Goal: Feedback & Contribution: Contribute content

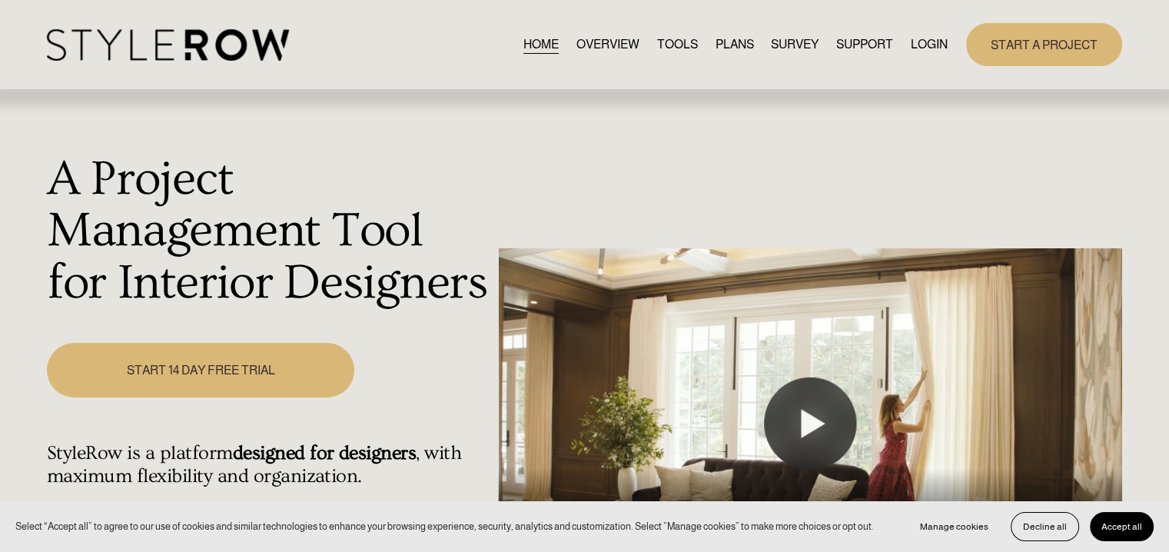
click at [934, 41] on link "LOGIN" at bounding box center [929, 44] width 37 height 21
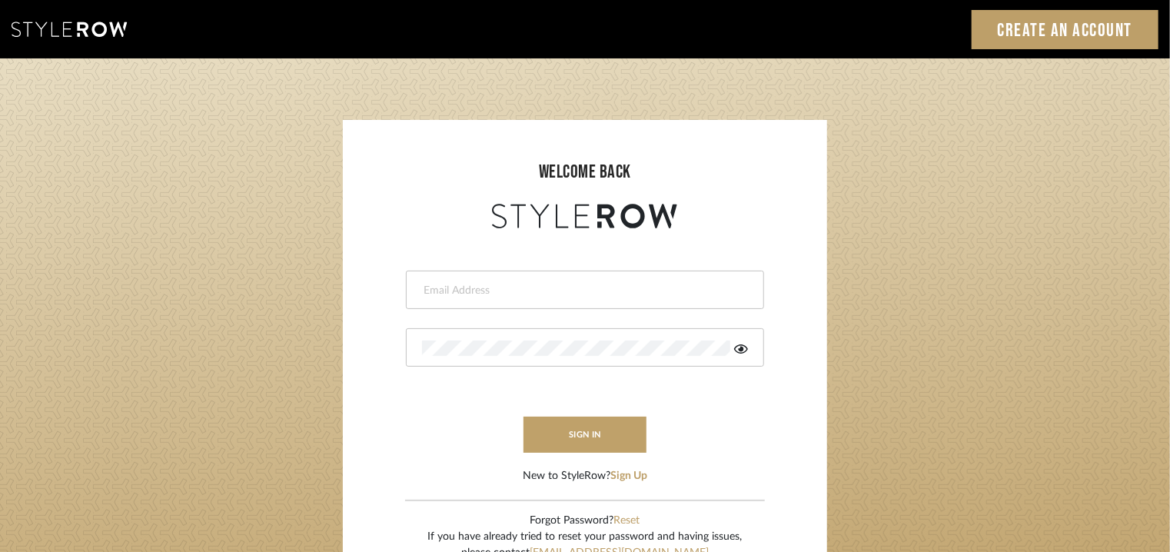
click at [588, 300] on div at bounding box center [585, 290] width 358 height 38
type input "tehseen@mancini-design.com"
click at [566, 337] on div at bounding box center [585, 347] width 358 height 38
click at [740, 348] on icon at bounding box center [741, 348] width 14 height 9
click at [616, 438] on button "sign in" at bounding box center [584, 435] width 123 height 36
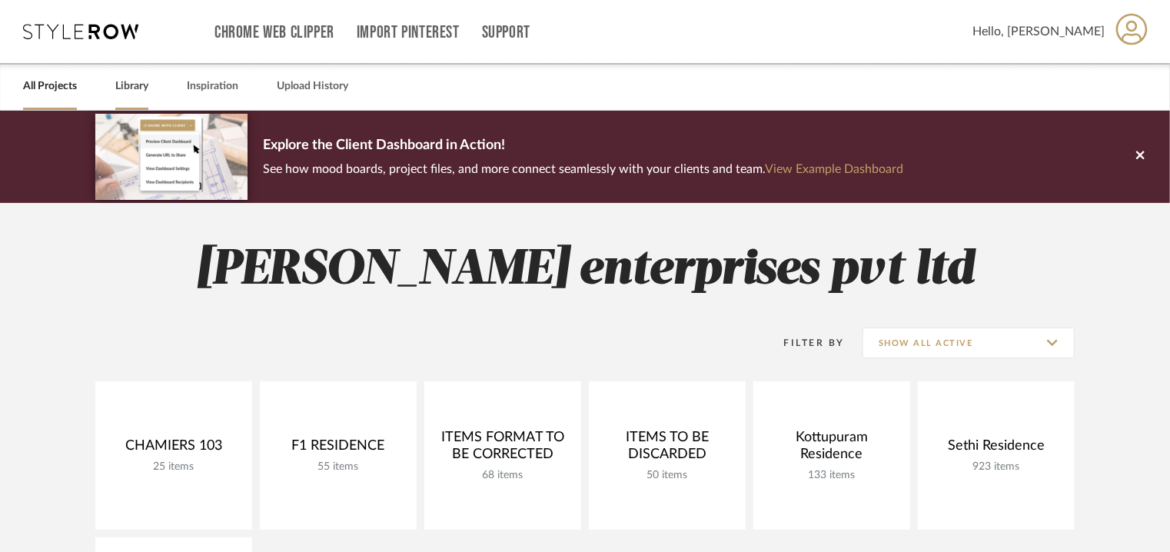
click at [120, 85] on link "Library" at bounding box center [131, 86] width 33 height 21
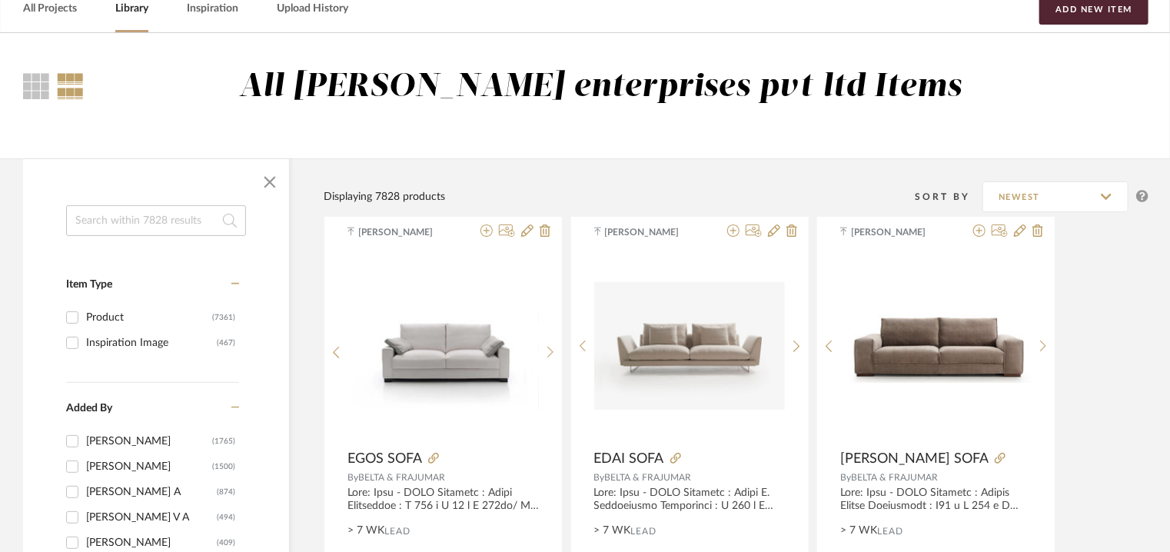
scroll to position [77, 0]
click at [1119, 7] on button "Add New Item" at bounding box center [1093, 10] width 109 height 31
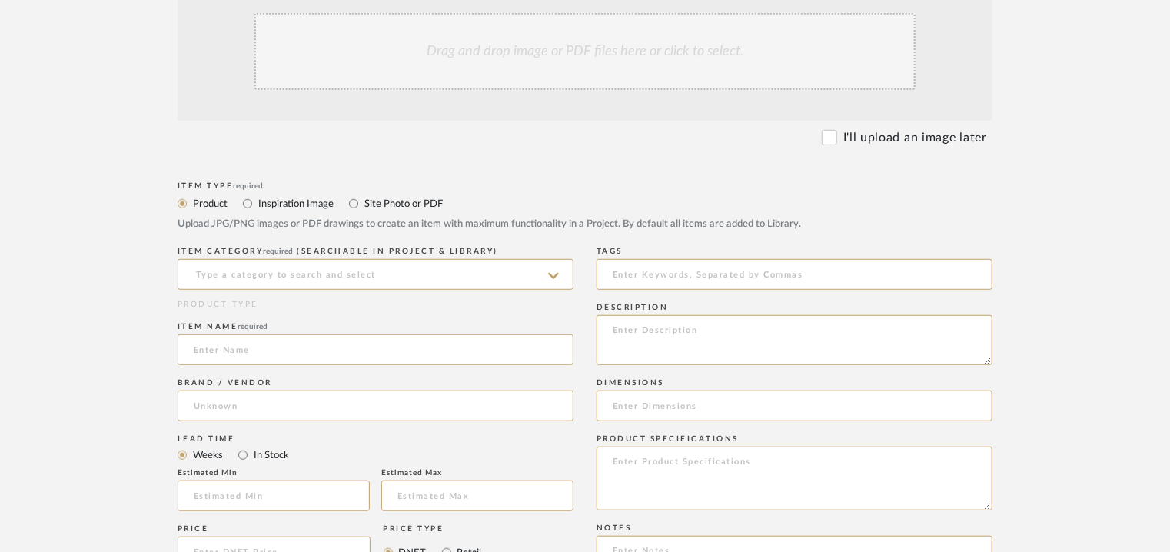
scroll to position [461, 0]
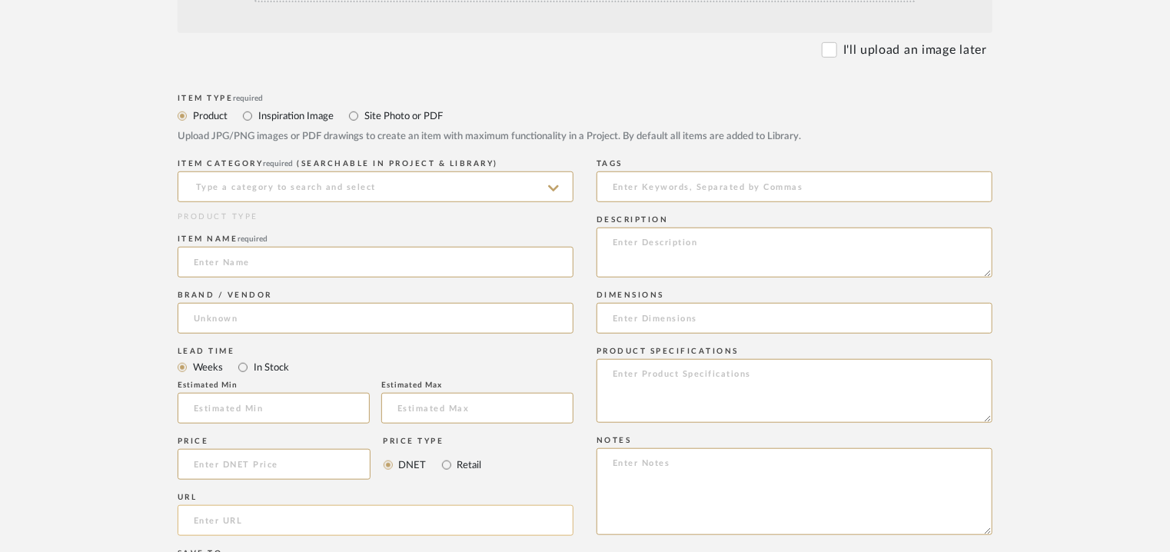
paste input "https://beltafrajumar.com/producto/doze-sofa/"
type input "https://beltafrajumar.com/producto/doze-sofa/"
click at [224, 269] on input at bounding box center [376, 262] width 396 height 31
type input "DOZE SOFA"
click at [284, 176] on input at bounding box center [376, 186] width 396 height 31
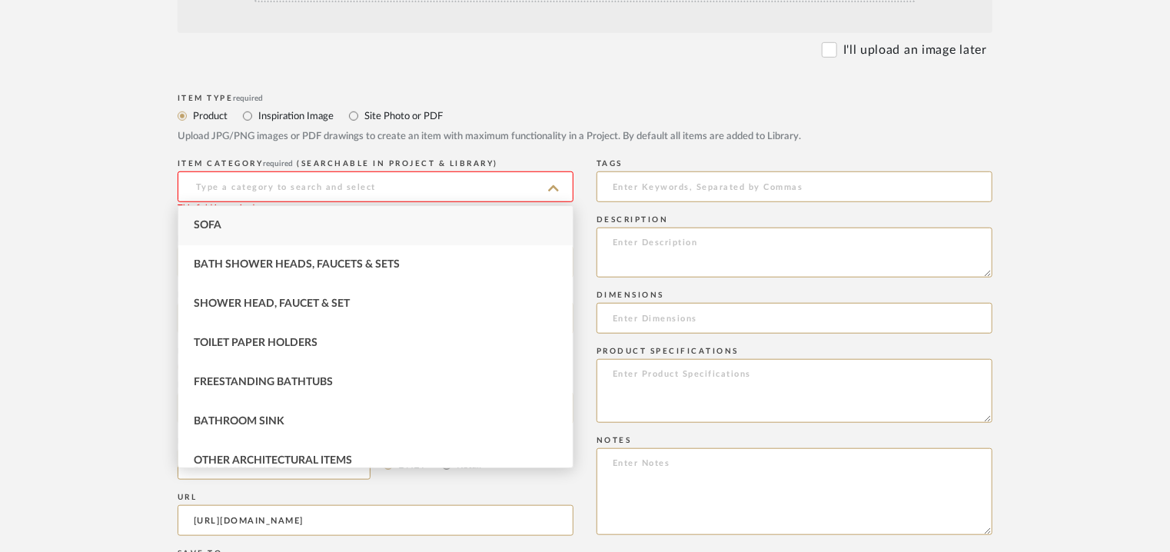
click at [277, 224] on div "Sofa" at bounding box center [375, 225] width 394 height 39
type input "Sofa"
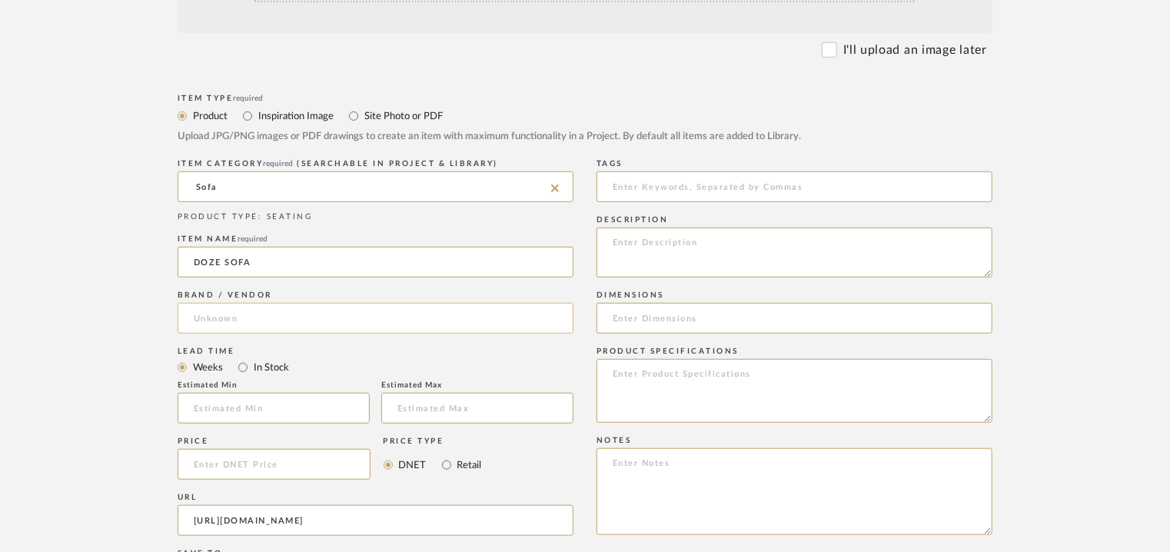
click at [261, 308] on input at bounding box center [376, 318] width 396 height 31
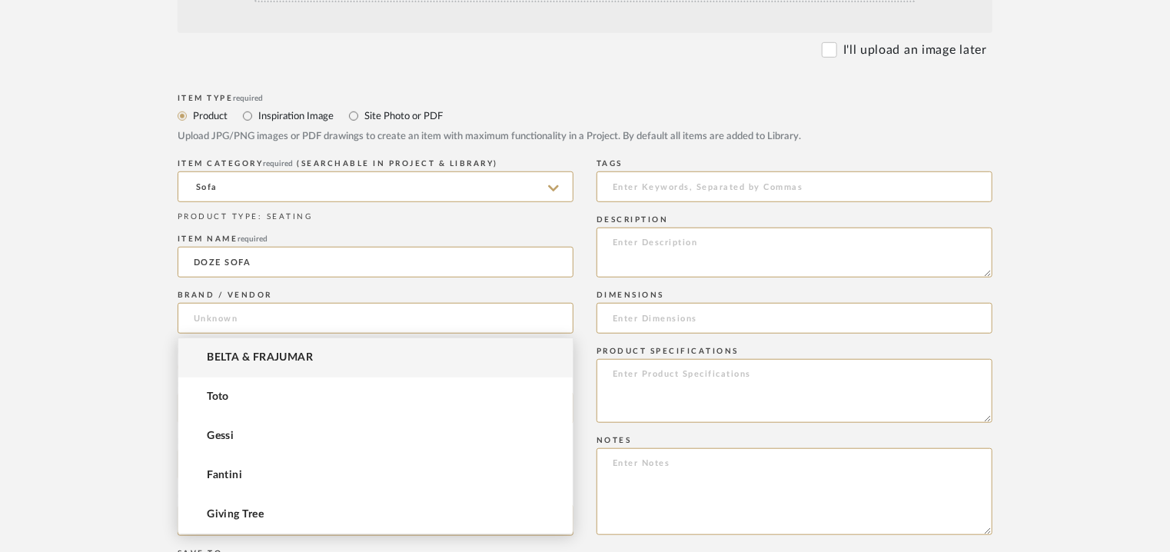
click at [260, 349] on mat-option "BELTA & FRAJUMAR" at bounding box center [375, 357] width 394 height 39
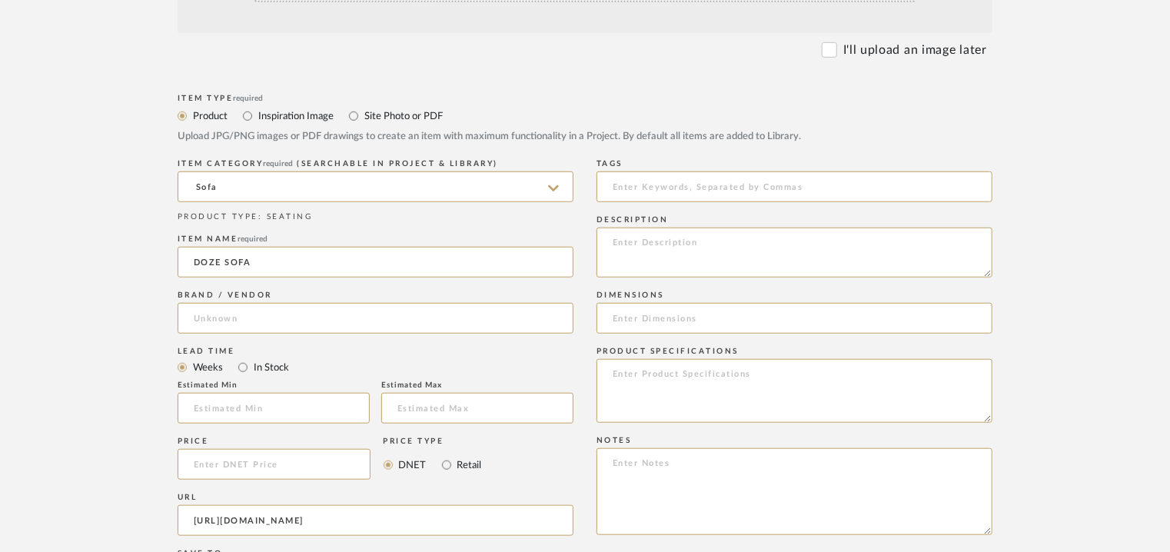
type input "BELTA & FRAJUMAR"
click at [254, 407] on input "text" at bounding box center [274, 408] width 192 height 31
type input "7"
click at [689, 237] on textarea at bounding box center [794, 252] width 396 height 50
paste textarea "Type: Sofa - Doze Designer : Arbel Dimensions : L section : L 170 x W 140cm x H…"
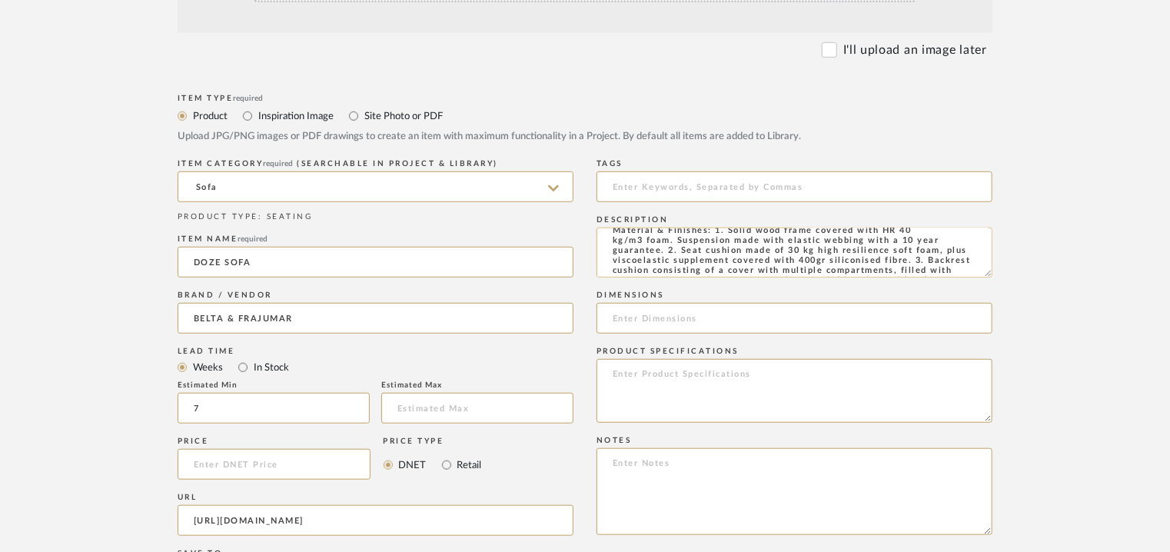
scroll to position [77, 0]
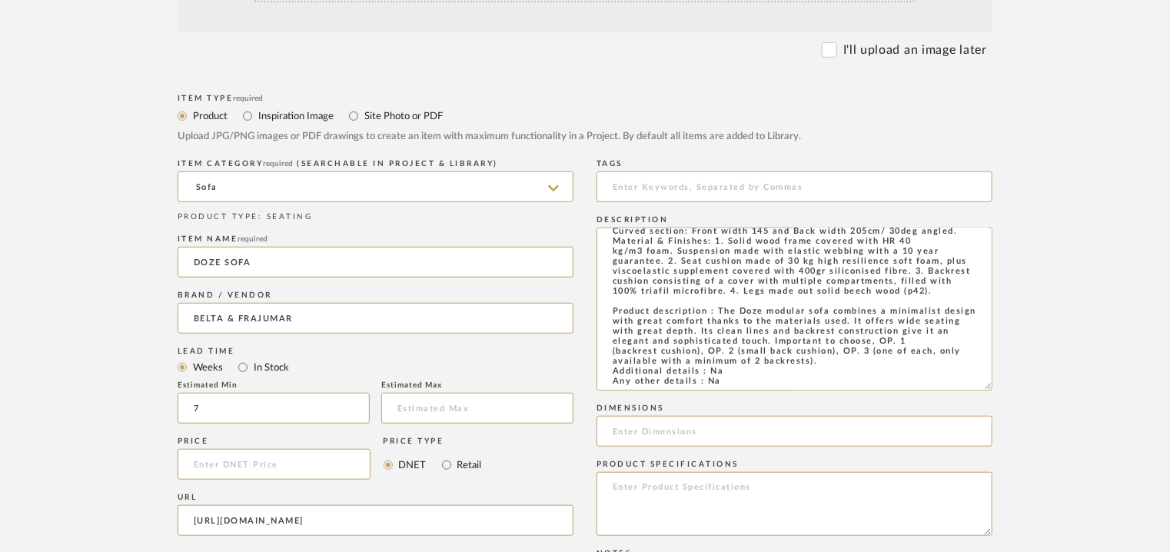
drag, startPoint x: 988, startPoint y: 274, endPoint x: 1024, endPoint y: 405, distance: 135.3
click at [1019, 400] on form "Bulk upload images - create multiple items Import from Pinterest - create items…" at bounding box center [584, 429] width 979 height 1112
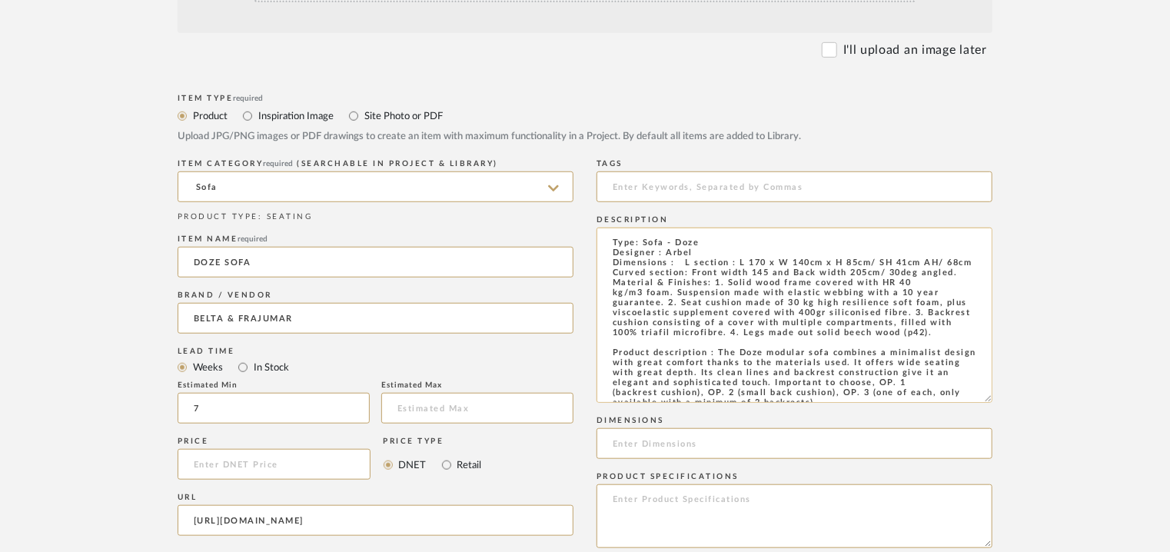
scroll to position [0, 0]
click at [966, 280] on textarea "Type: Sofa - Doze Designer : Arbel Dimensions : L section : L 170 x W 140cm x H…" at bounding box center [794, 314] width 396 height 175
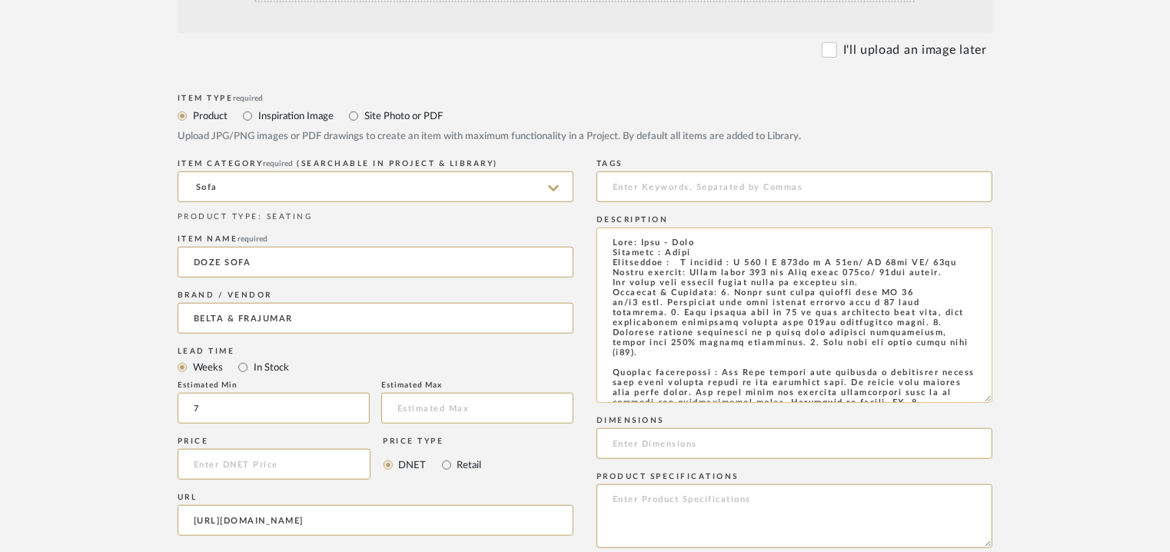
drag, startPoint x: 733, startPoint y: 261, endPoint x: 873, endPoint y: 265, distance: 139.9
click at [873, 265] on textarea at bounding box center [794, 314] width 396 height 175
type textarea "Type: Sofa - Doze Designer : Arbel Dimensions : L section : L 170 x W 140cm x H…"
paste input "L 170 x W 140cm x H 85cm/"
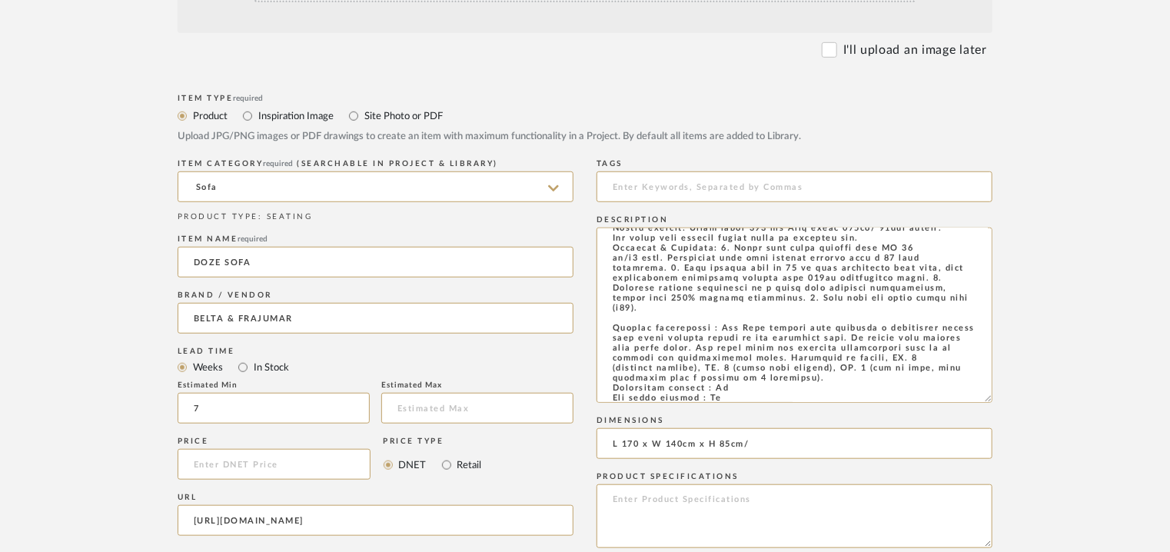
scroll to position [68, 0]
type input "L 170 x W 140cm x H 85cm/"
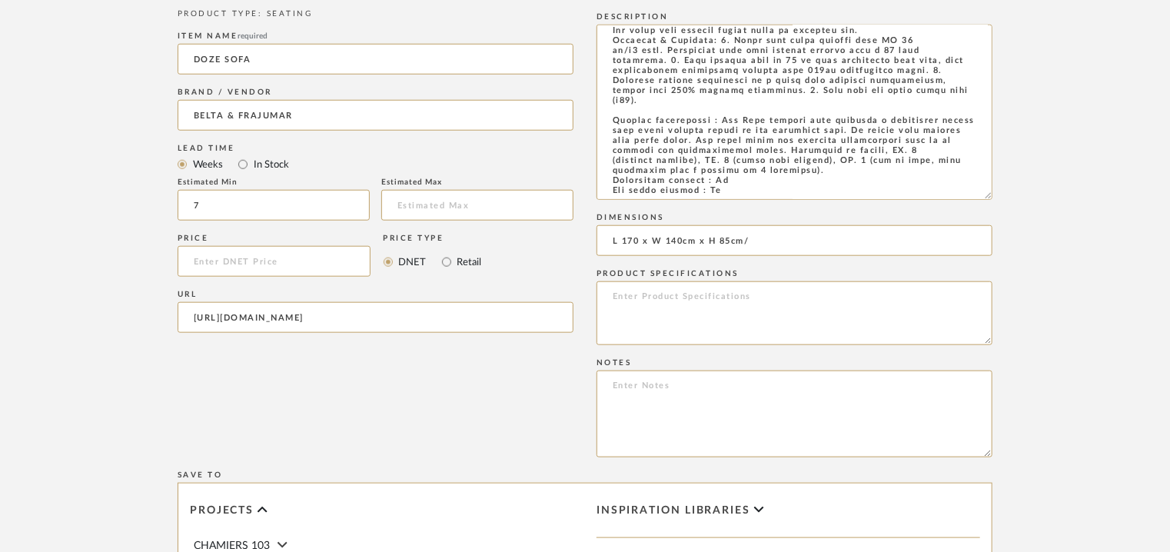
scroll to position [692, 0]
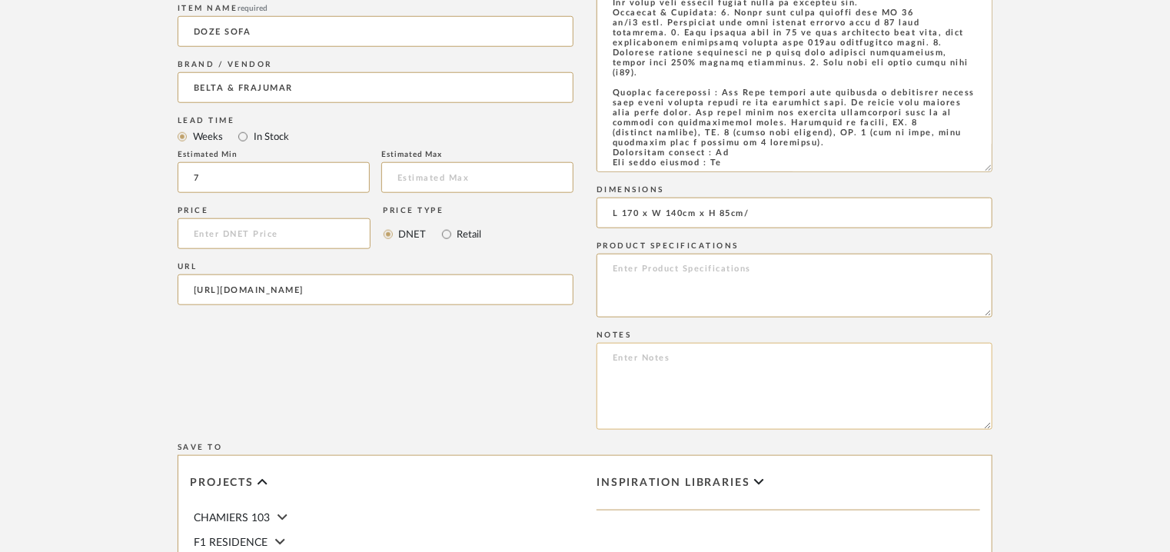
paste textarea "Price: Na Lead time: 45days Customizable : Choose from Hundreds of fabrics and …"
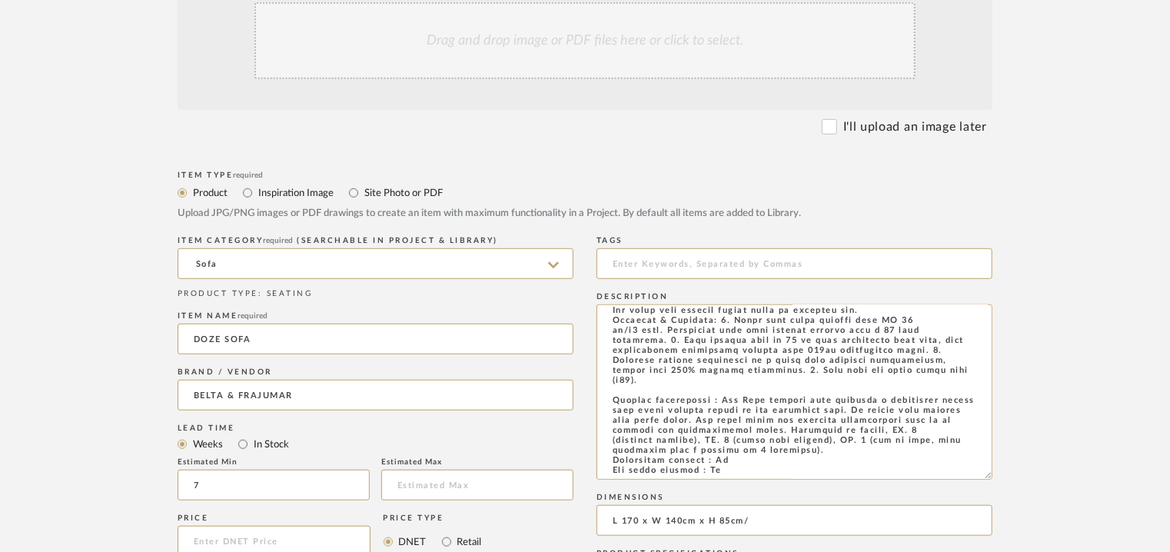
scroll to position [154, 0]
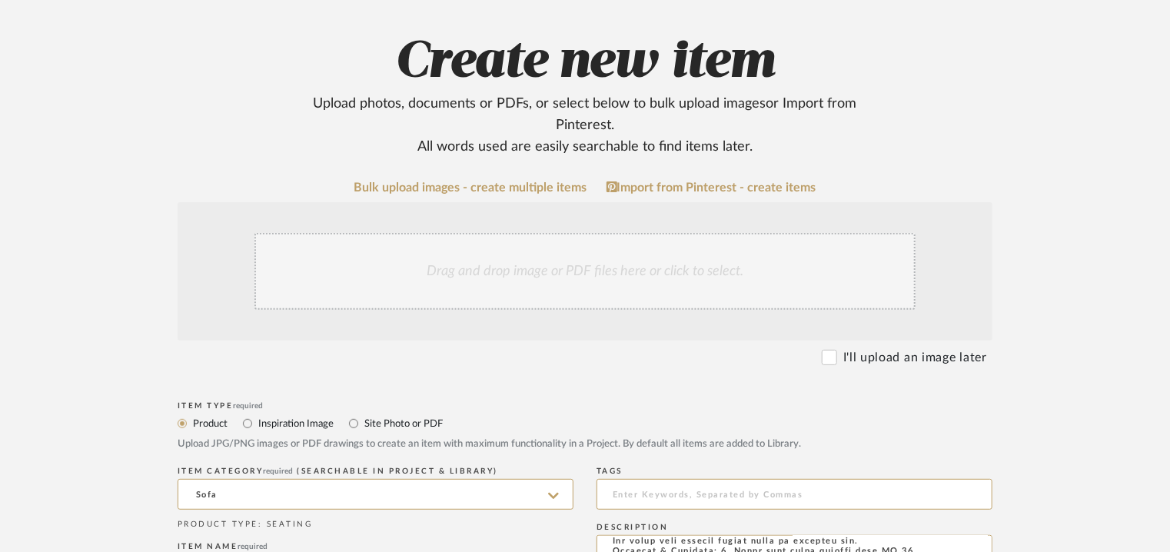
type textarea "Price: Na Lead time: 45days Customizable : Choose from Hundreds of fabrics and …"
click at [536, 284] on div "Drag and drop image or PDF files here or click to select." at bounding box center [584, 271] width 661 height 77
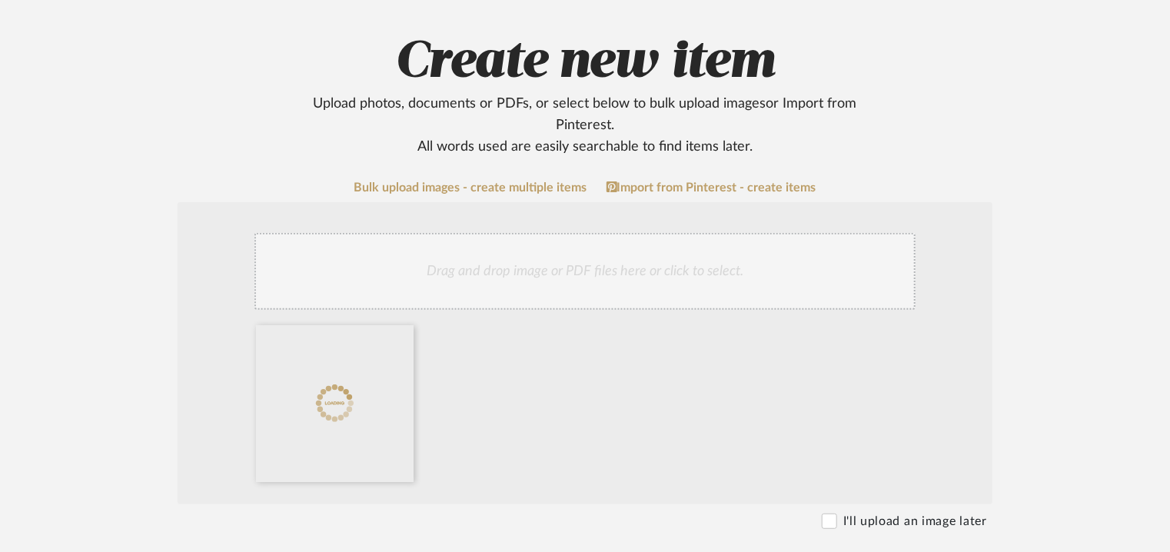
click at [527, 267] on div "Drag and drop image or PDF files here or click to select." at bounding box center [584, 271] width 661 height 77
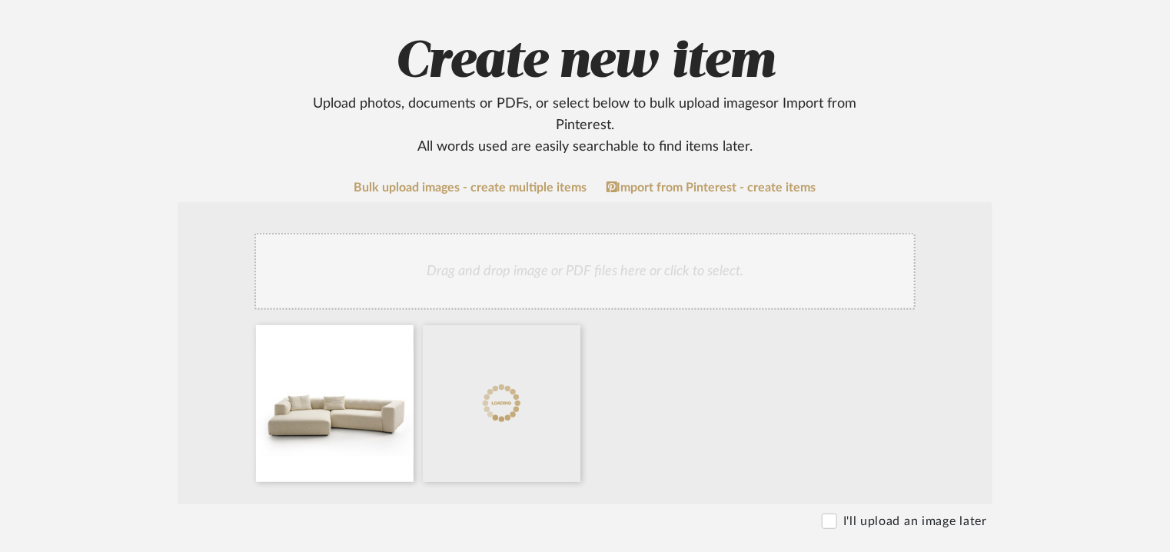
click at [603, 269] on div "Drag and drop image or PDF files here or click to select." at bounding box center [584, 271] width 661 height 77
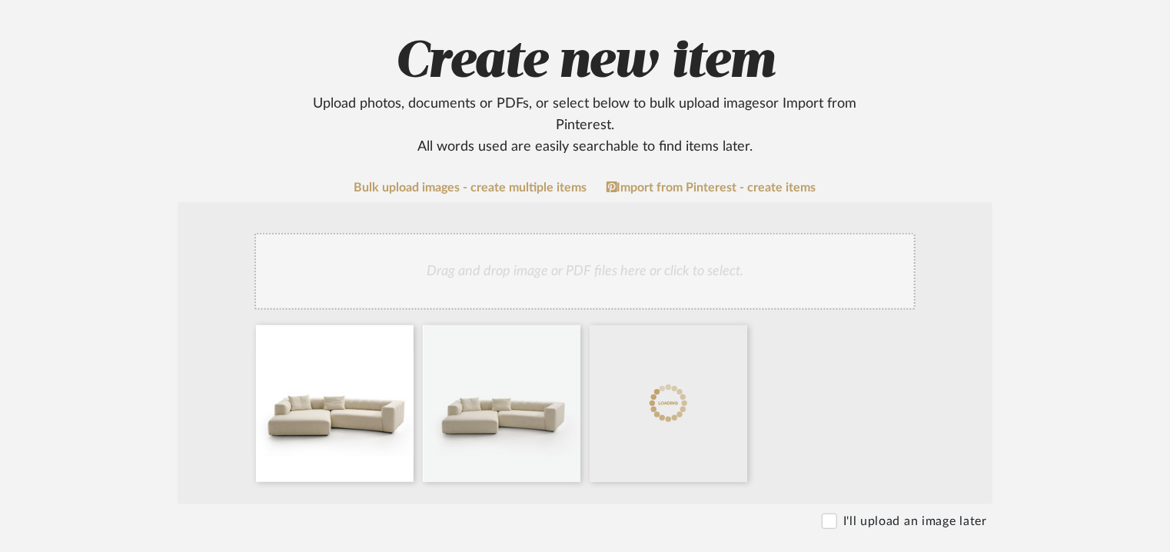
click at [667, 287] on div "Drag and drop image or PDF files here or click to select." at bounding box center [584, 271] width 661 height 77
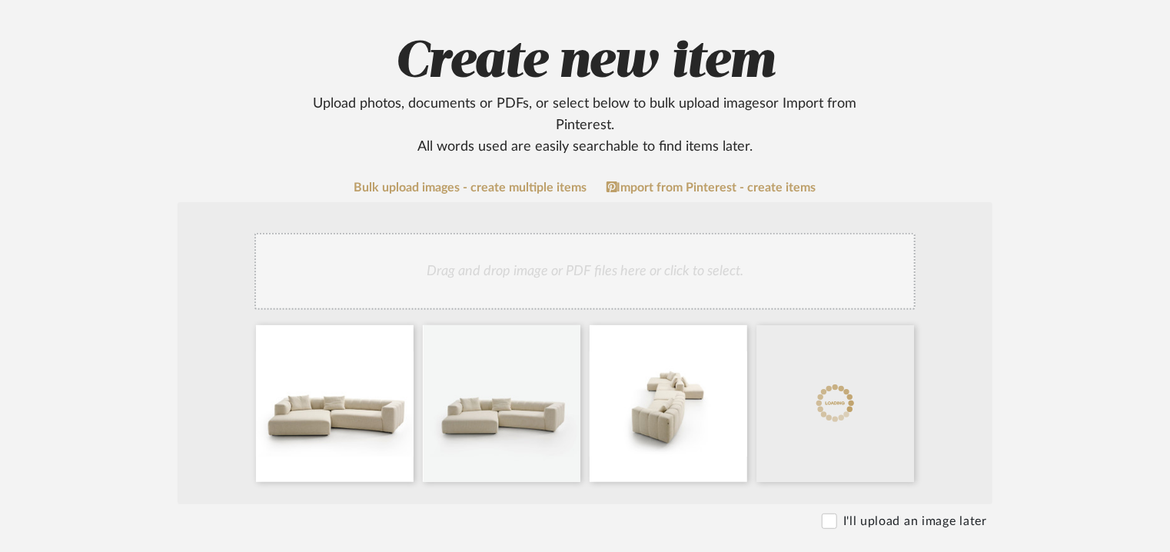
click at [732, 274] on div "Drag and drop image or PDF files here or click to select." at bounding box center [584, 271] width 661 height 77
click at [722, 220] on div "Drag and drop image or PDF files here or click to select." at bounding box center [585, 435] width 815 height 466
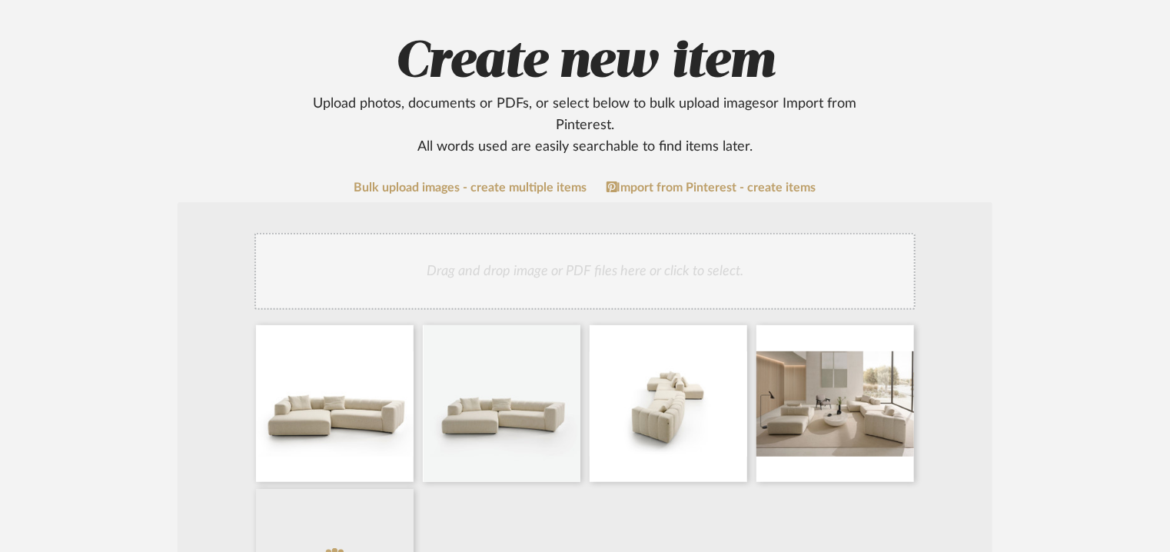
click at [713, 274] on div "Drag and drop image or PDF files here or click to select." at bounding box center [584, 271] width 661 height 77
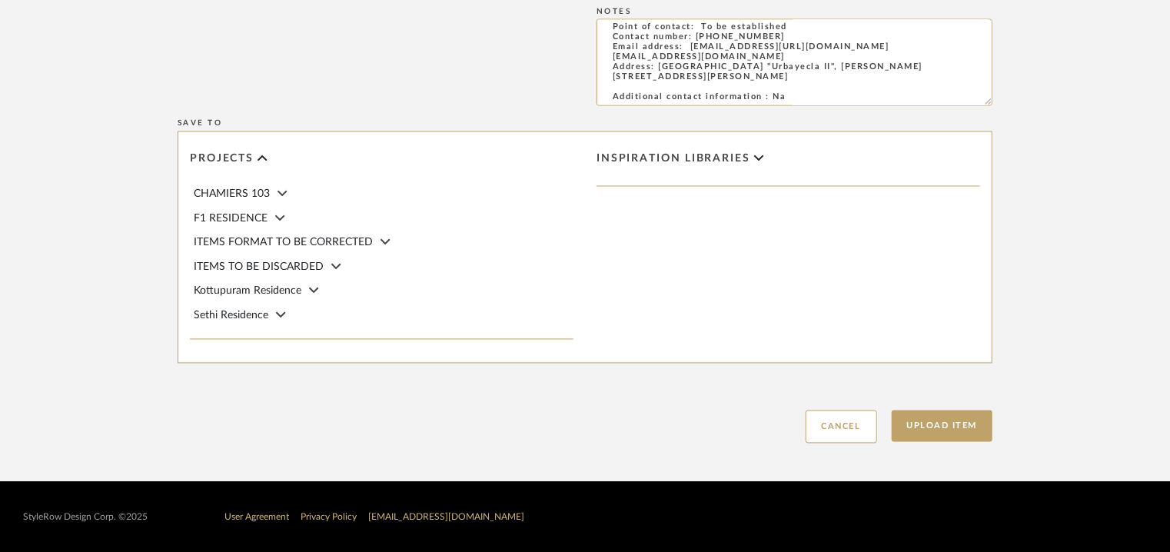
scroll to position [1343, 0]
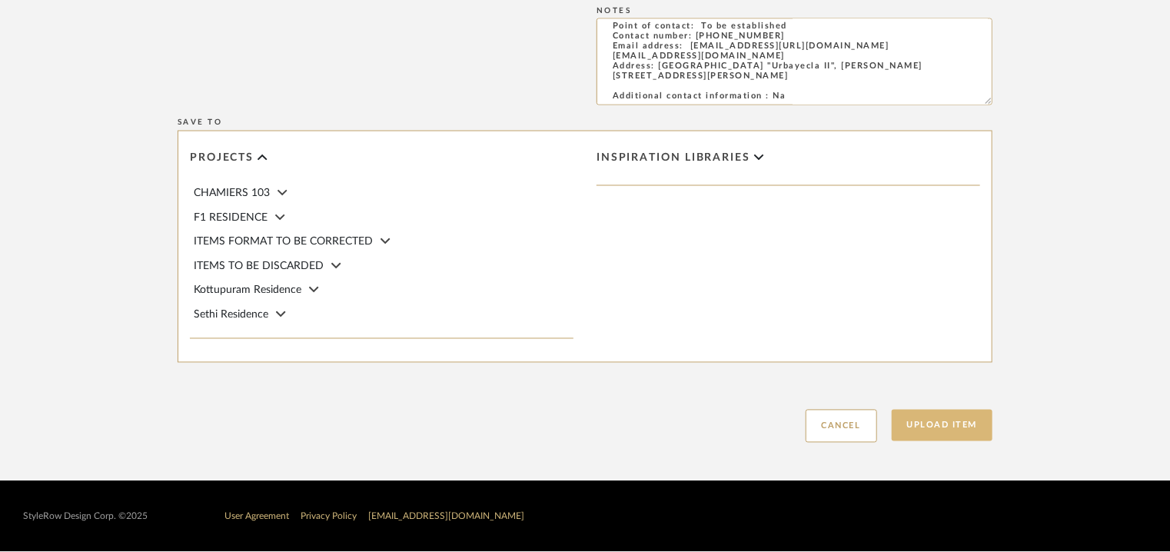
click at [947, 420] on button "Upload Item" at bounding box center [941, 426] width 101 height 32
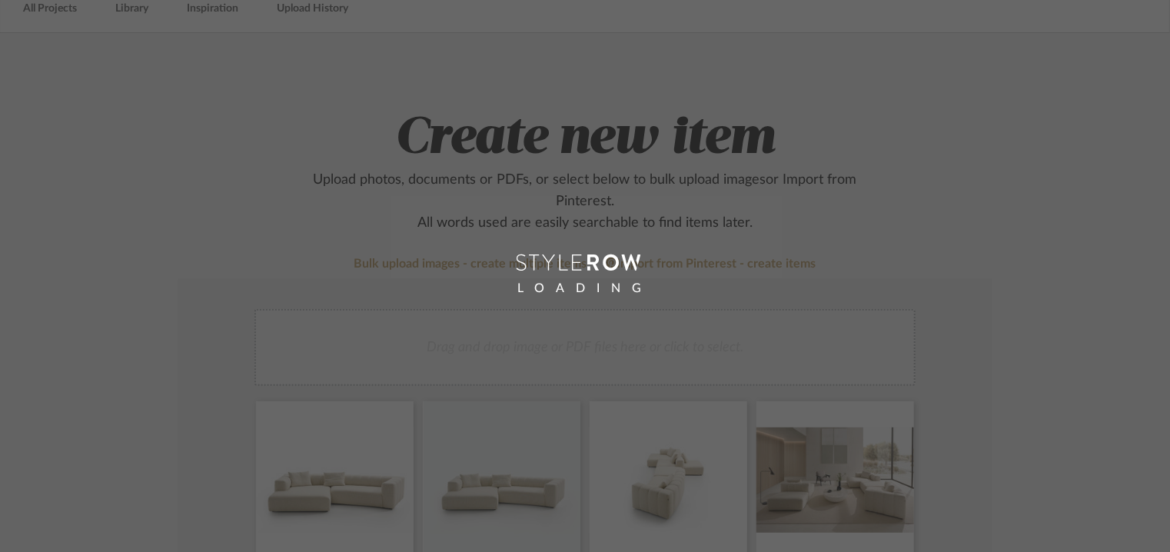
scroll to position [77, 0]
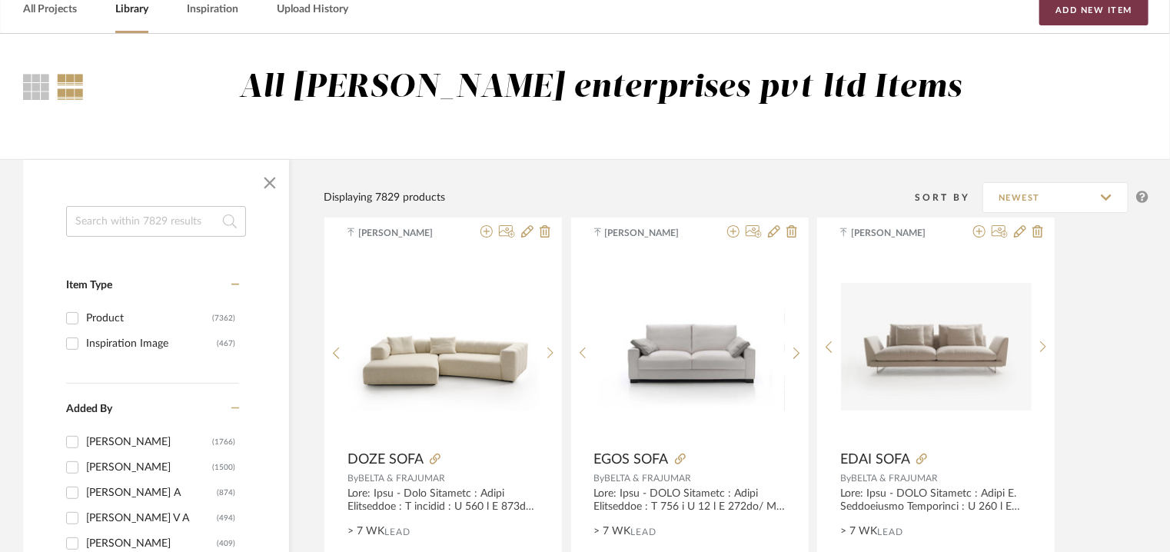
click at [1137, 18] on button "Add New Item" at bounding box center [1093, 10] width 109 height 31
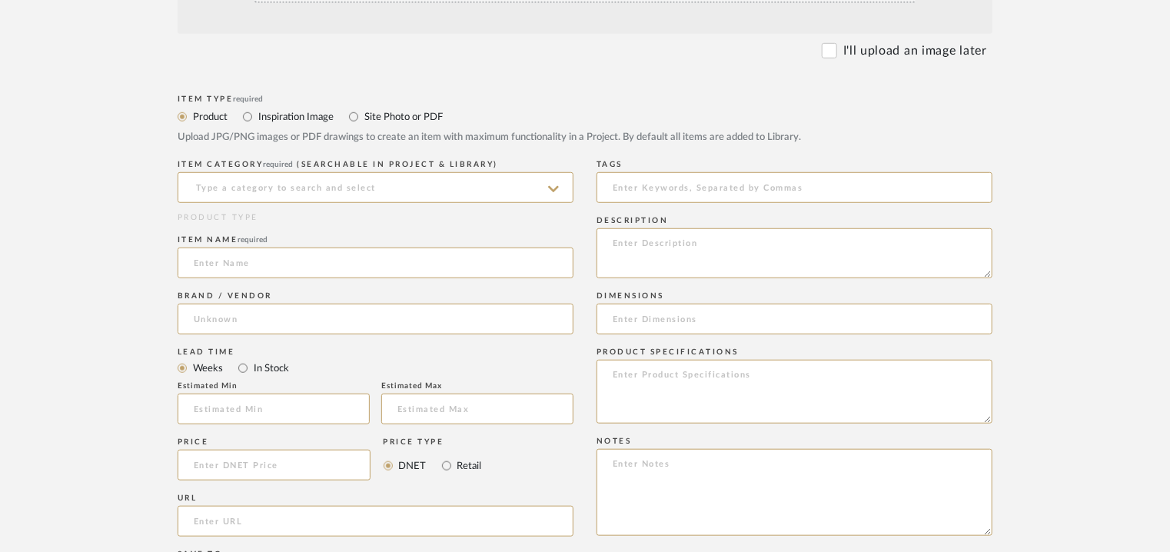
scroll to position [461, 0]
paste textarea "Type: Sofa bed - Kirk Designer : Arbel Dimensions : Sofa W 196 x D 95 x H 90cm …"
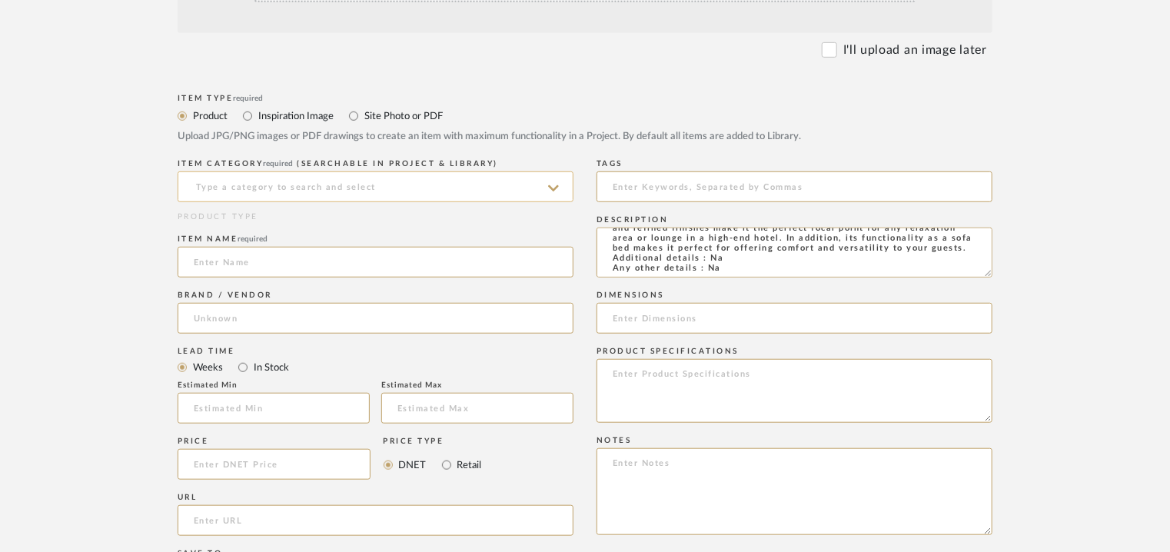
type textarea "Type: Sofa bed - Kirk Designer : Arbel Dimensions : Sofa W 196 x D 95 x H 90cm …"
click at [281, 190] on input at bounding box center [376, 186] width 396 height 31
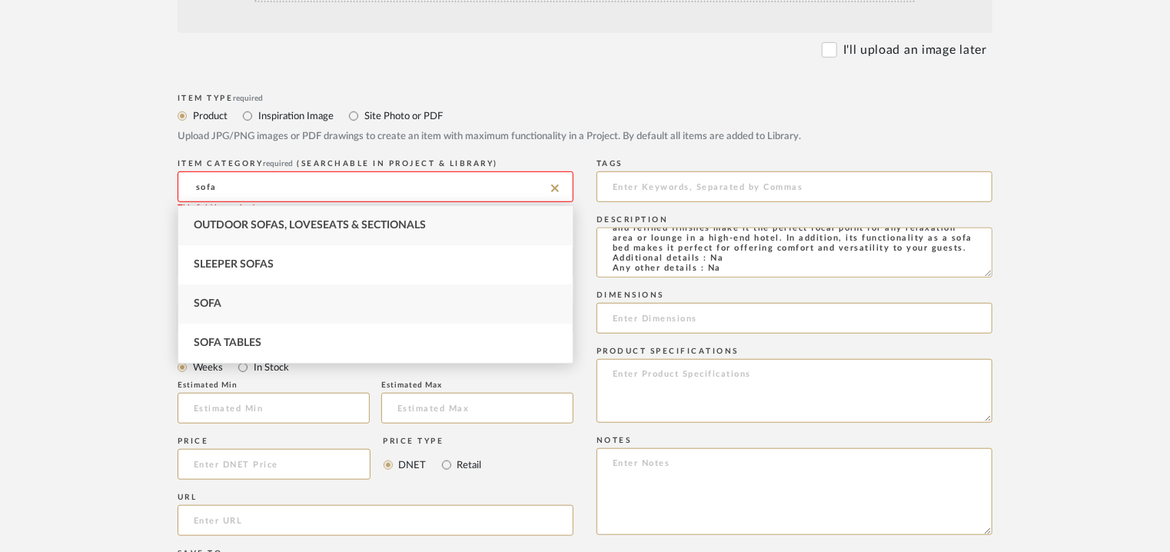
click at [203, 295] on div "Sofa" at bounding box center [375, 303] width 394 height 39
type input "Sofa"
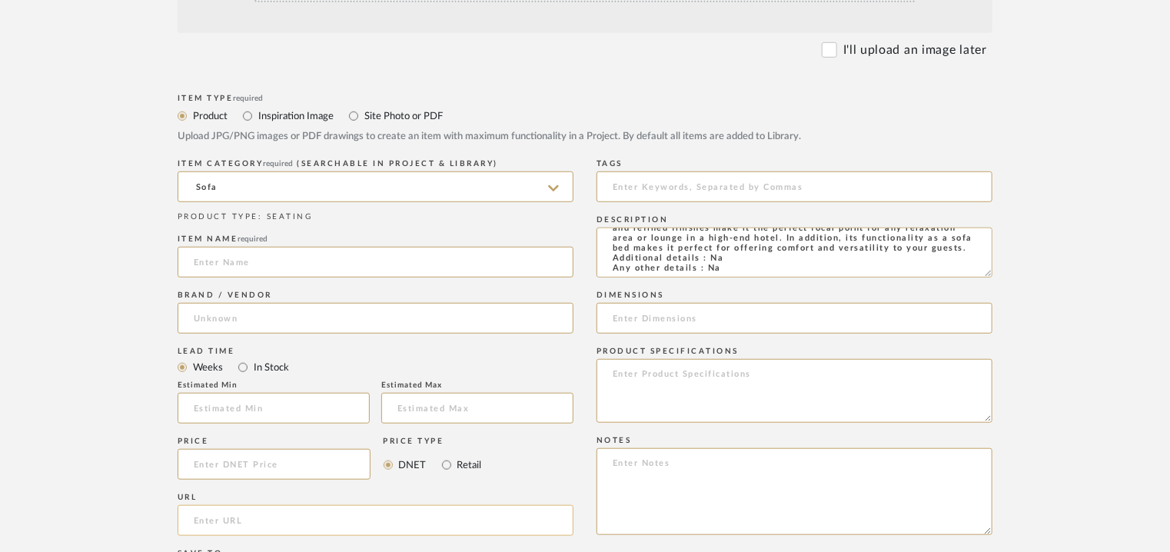
paste input "https://beltafrajumar.com/producto/sofa-kirk/"
type input "https://beltafrajumar.com/producto/sofa-kirk/"
click at [318, 255] on input at bounding box center [376, 262] width 396 height 31
type input "KIRK SOFA"
click at [282, 319] on input at bounding box center [376, 318] width 396 height 31
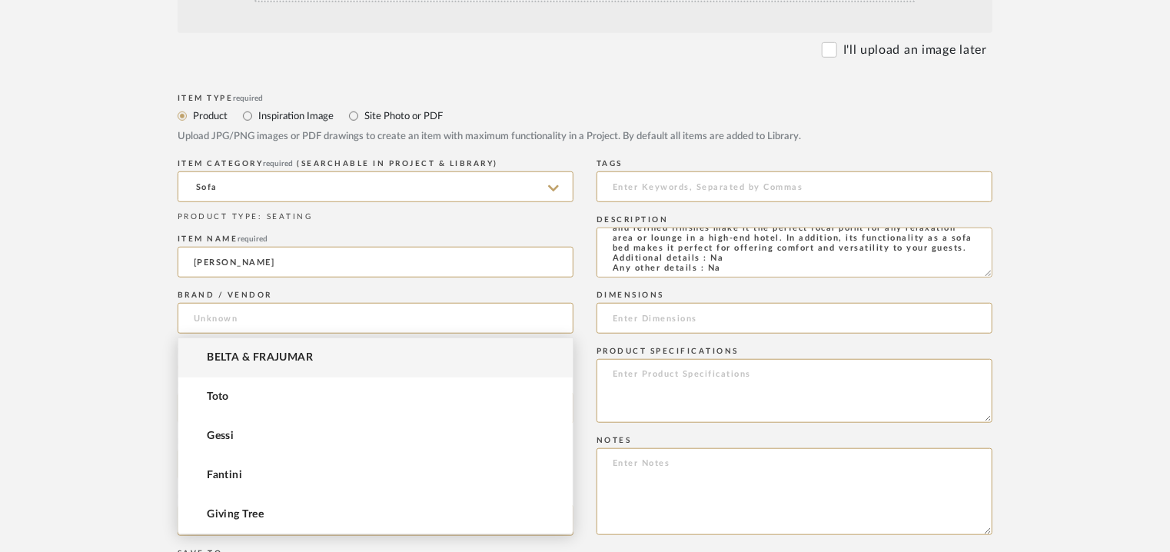
click at [291, 348] on mat-option "BELTA & FRAJUMAR" at bounding box center [375, 357] width 394 height 39
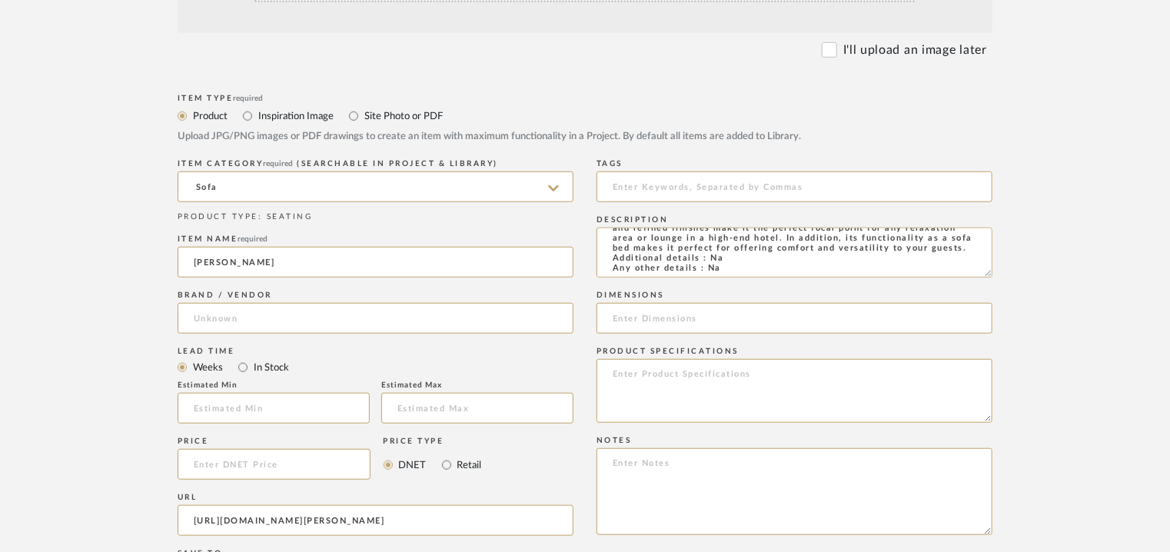
type input "BELTA & FRAJUMAR"
click at [257, 400] on input "text" at bounding box center [274, 408] width 192 height 31
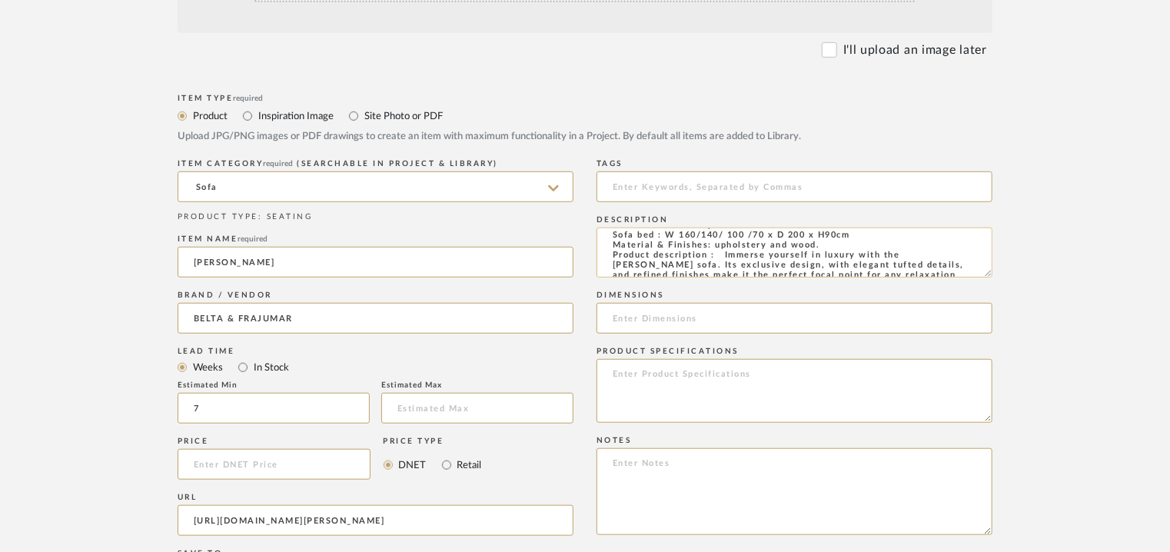
scroll to position [0, 0]
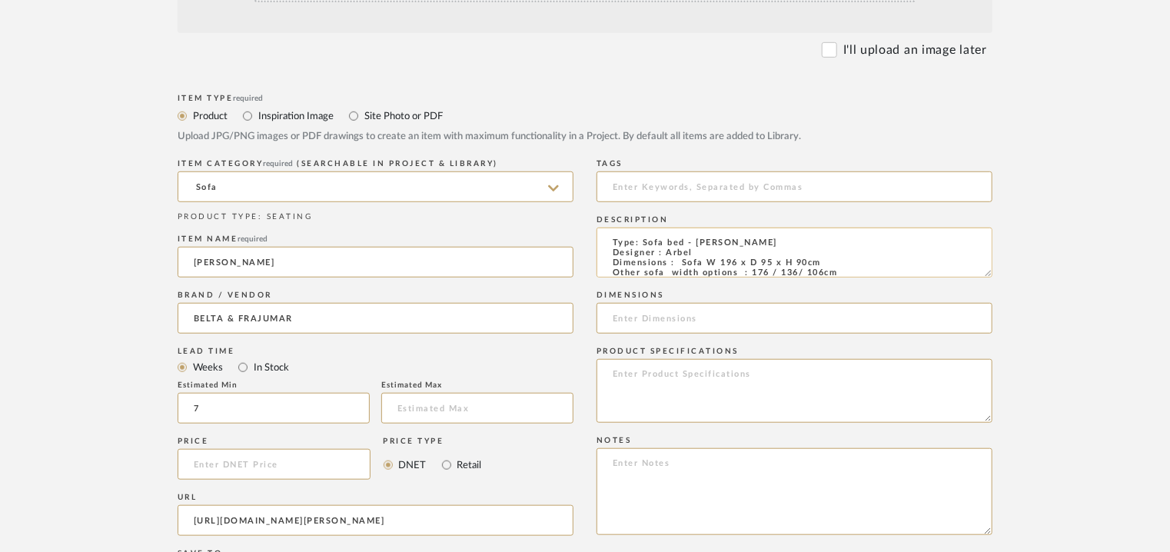
type input "7"
drag, startPoint x: 704, startPoint y: 259, endPoint x: 818, endPoint y: 261, distance: 114.5
click at [818, 261] on textarea "Type: Sofa bed - Kirk Designer : Arbel Dimensions : Sofa W 196 x D 95 x H 90cm …" at bounding box center [794, 252] width 396 height 50
paste input "W 196 x D 95 x H 90cm"
type input "W 196 x D 95 x H 90cm"
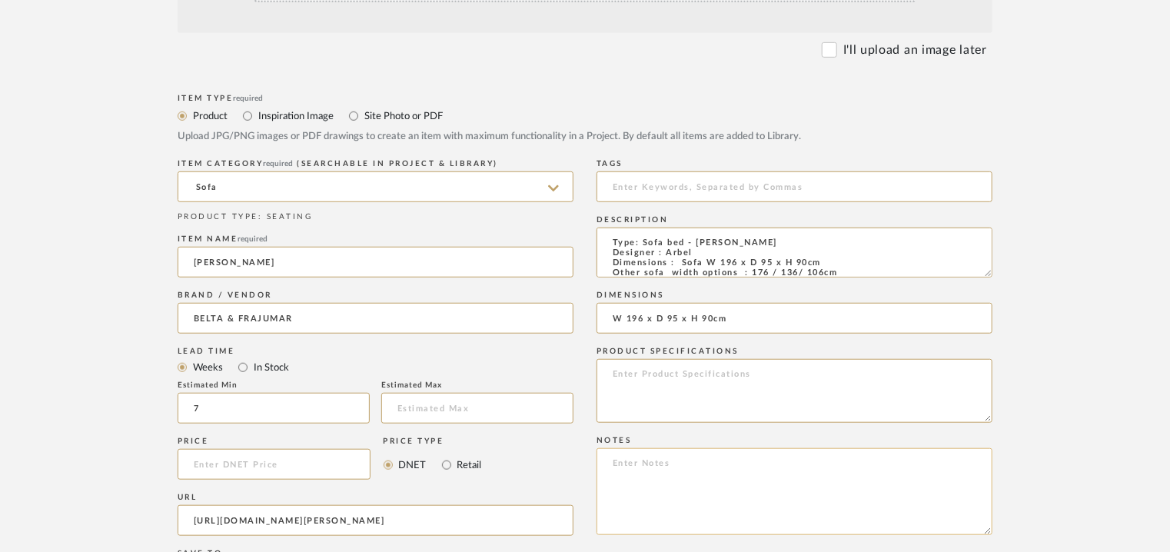
paste textarea "Price: Na Lead time: 45days Customizable : Choose from Hundreds of fabrics and …"
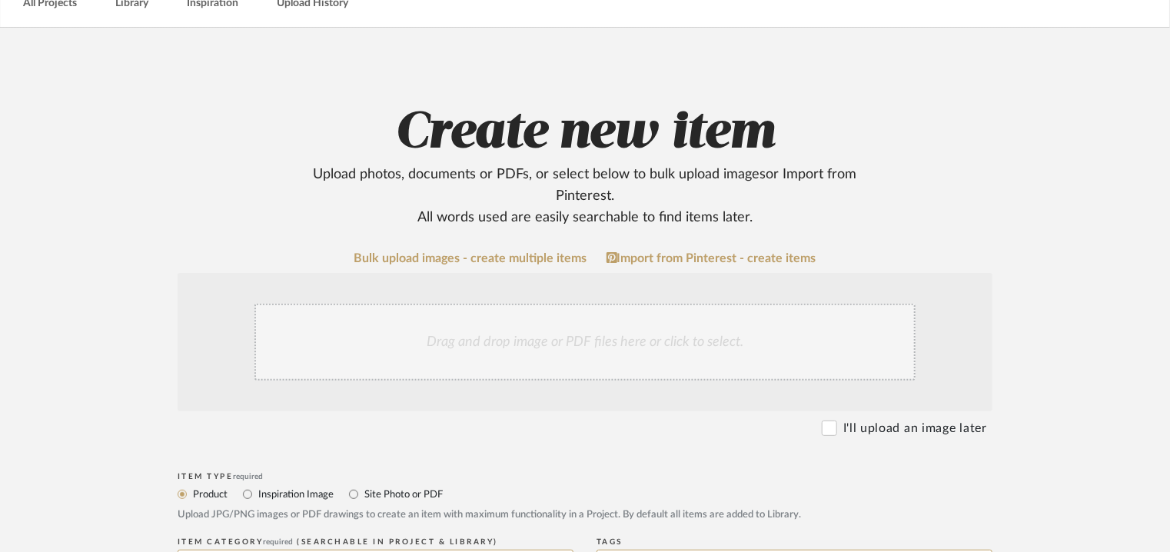
scroll to position [77, 0]
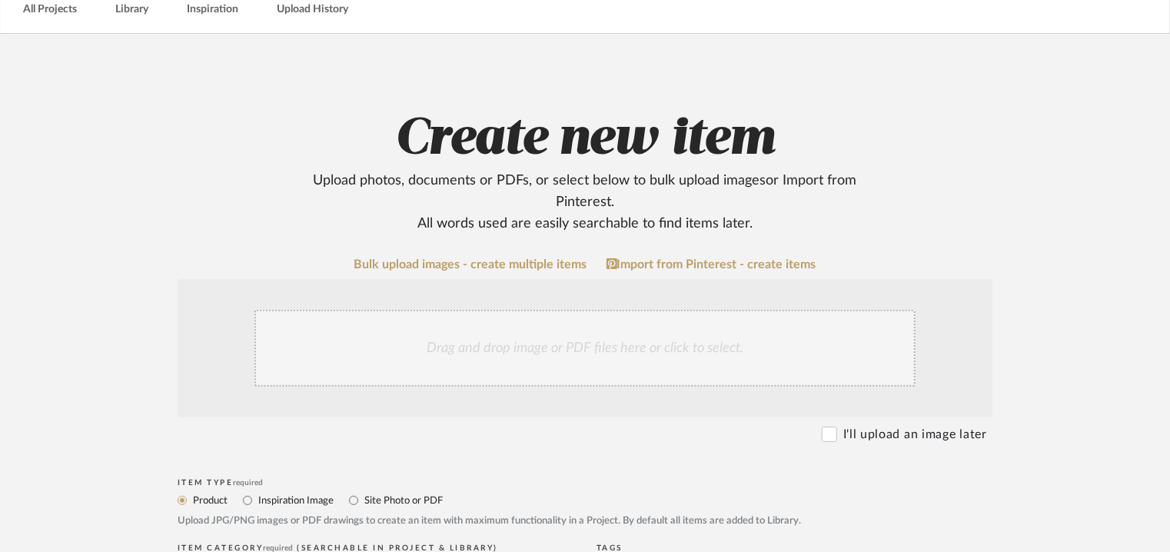
type textarea "Price: Na Lead time: 45days Customizable : Choose from Hundreds of fabrics and …"
click at [516, 350] on div "Drag and drop image or PDF files here or click to select." at bounding box center [584, 348] width 661 height 77
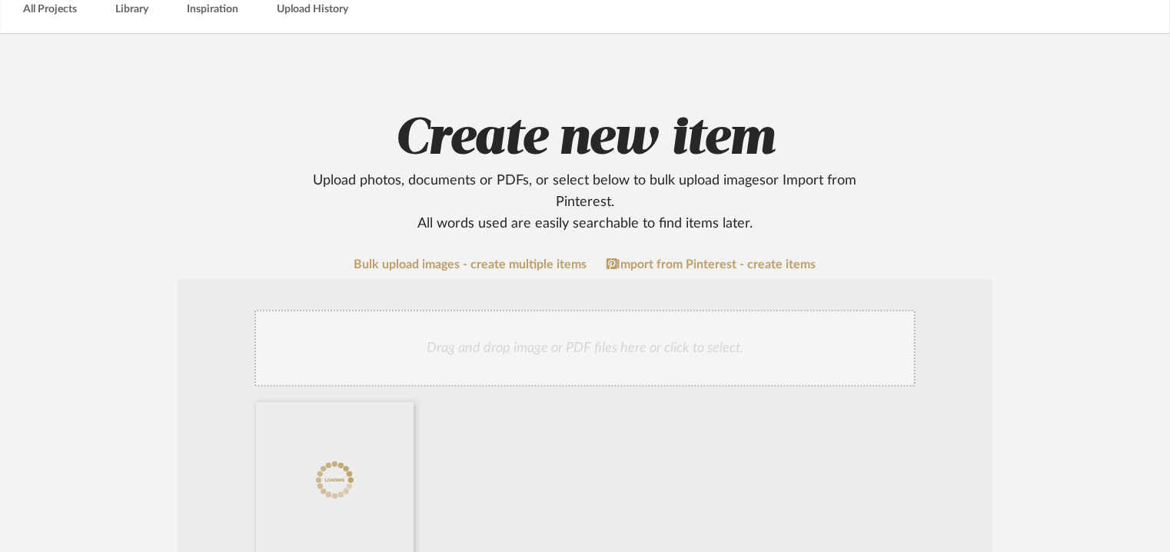
click at [672, 339] on div "Drag and drop image or PDF files here or click to select." at bounding box center [584, 348] width 661 height 77
click at [609, 336] on div "Drag and drop image or PDF files here or click to select." at bounding box center [584, 348] width 661 height 77
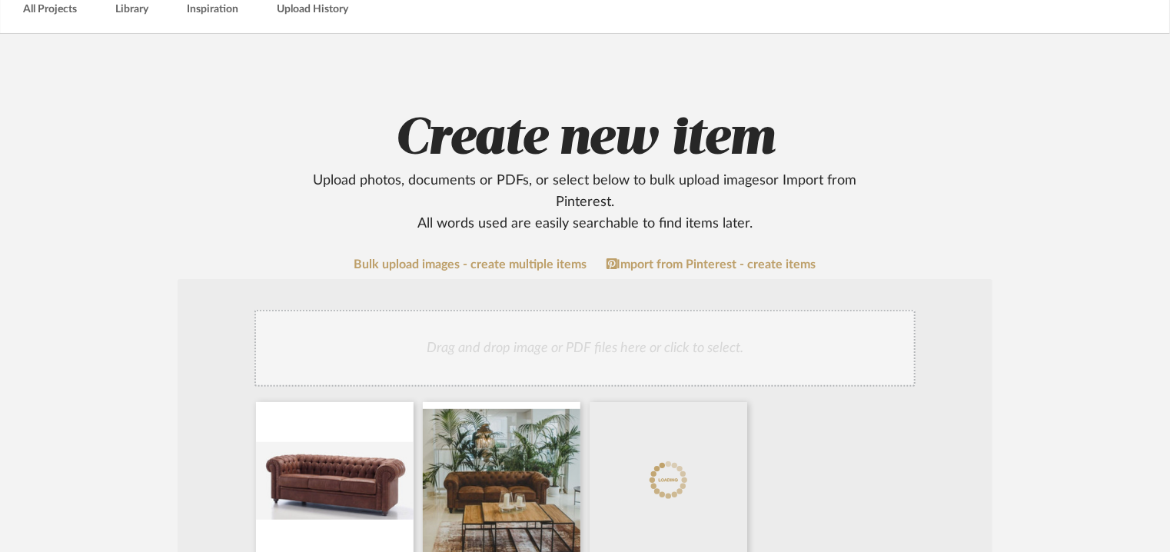
click at [662, 333] on div "Drag and drop image or PDF files here or click to select." at bounding box center [584, 348] width 661 height 77
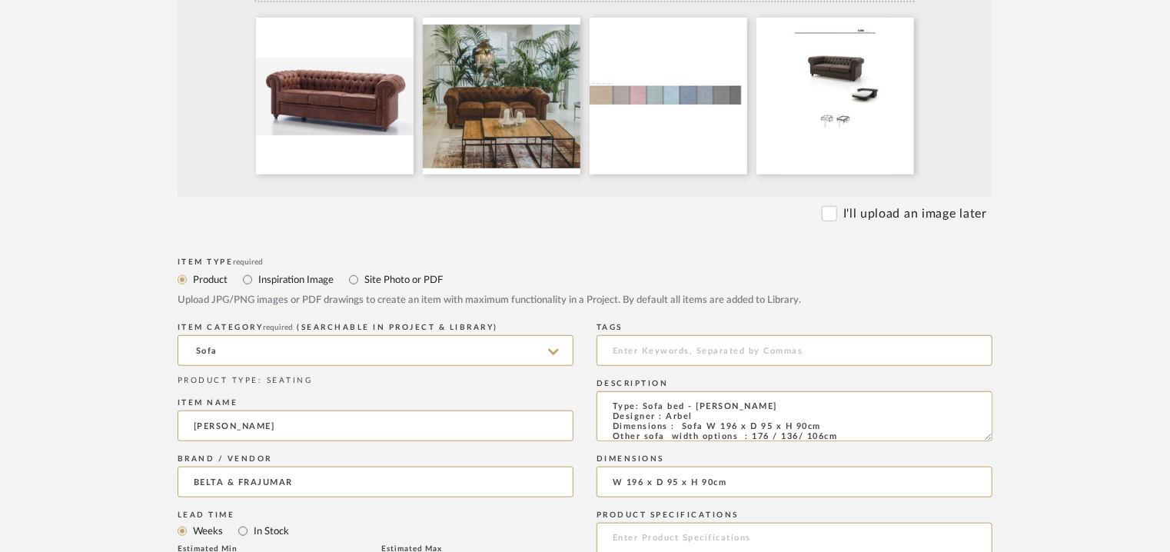
scroll to position [615, 0]
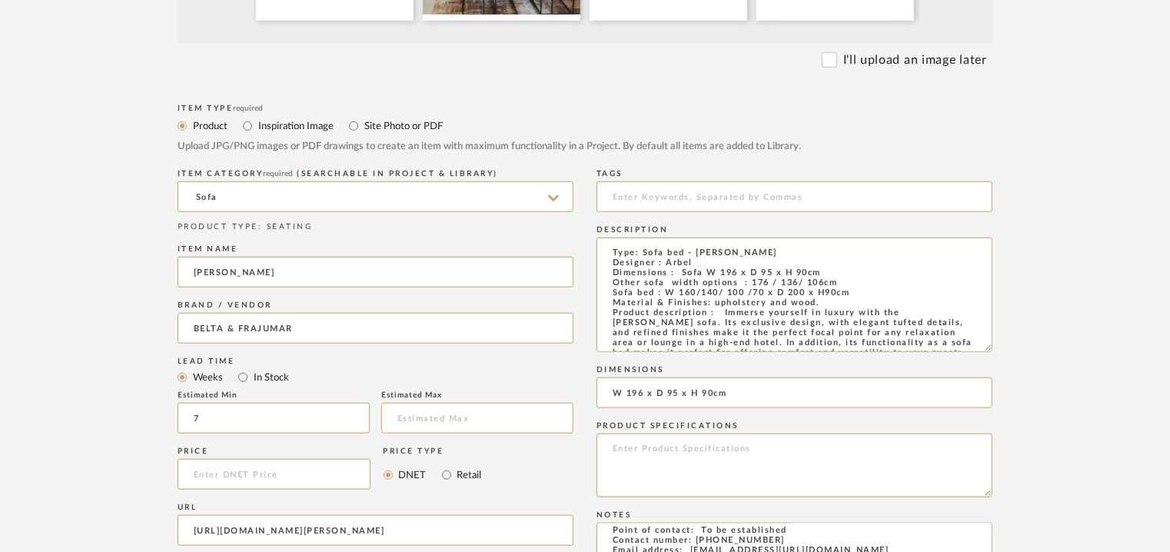
drag, startPoint x: 987, startPoint y: 281, endPoint x: 999, endPoint y: 298, distance: 20.5
click at [999, 298] on form "Bulk upload images - create multiple items Import from Pinterest - create items…" at bounding box center [584, 333] width 979 height 1227
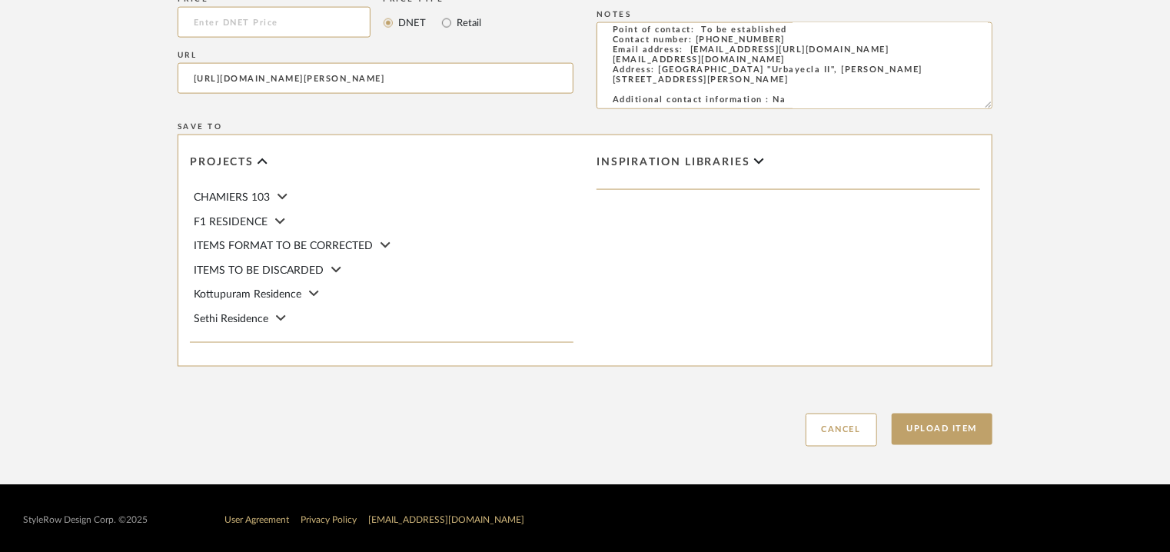
scroll to position [1070, 0]
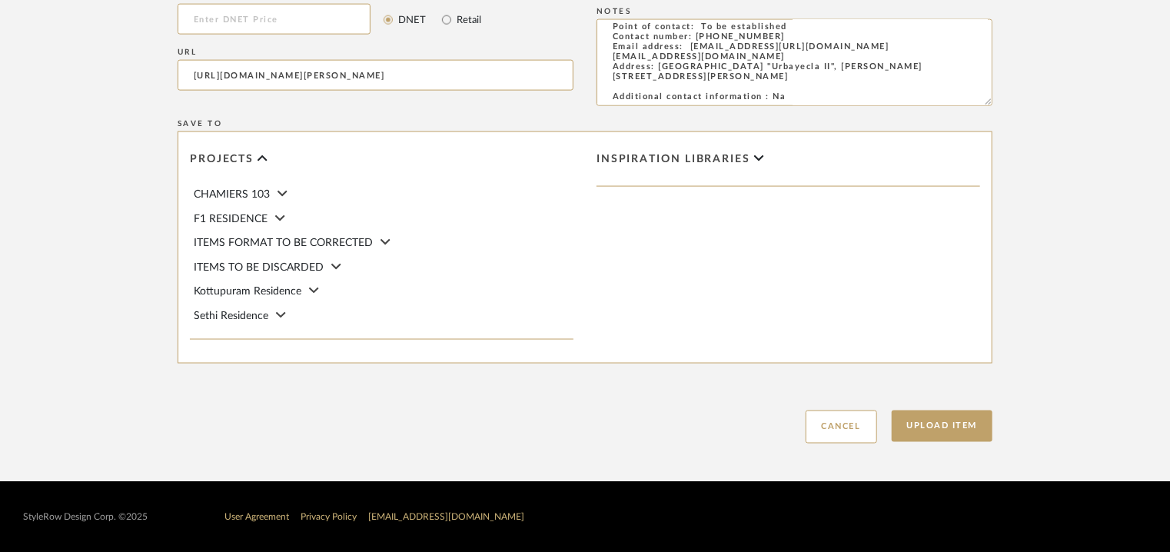
drag, startPoint x: 973, startPoint y: 422, endPoint x: 939, endPoint y: 456, distance: 47.8
click at [972, 422] on button "Upload Item" at bounding box center [941, 426] width 101 height 32
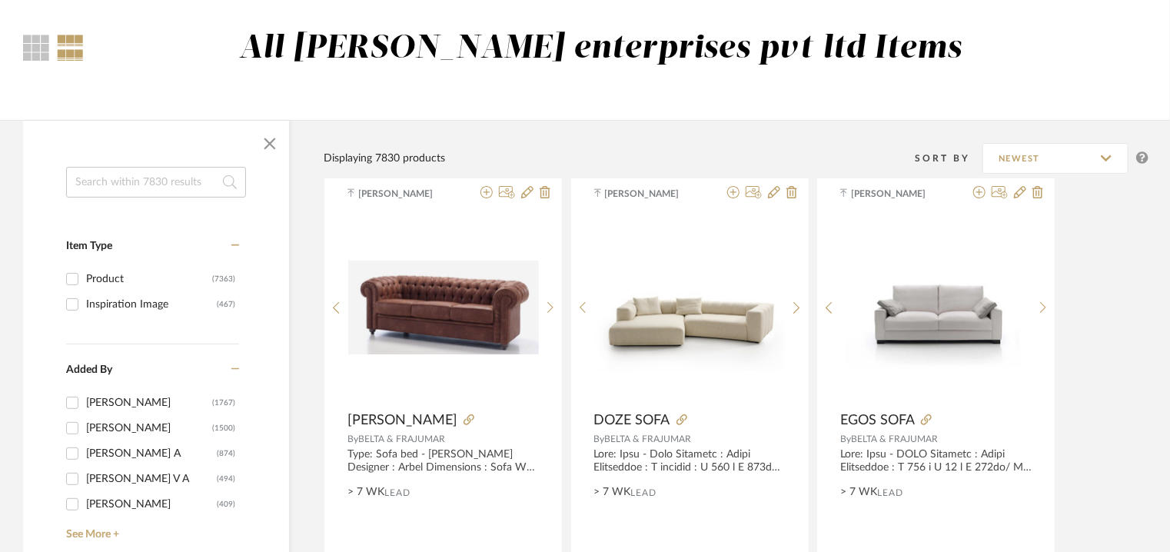
scroll to position [77, 0]
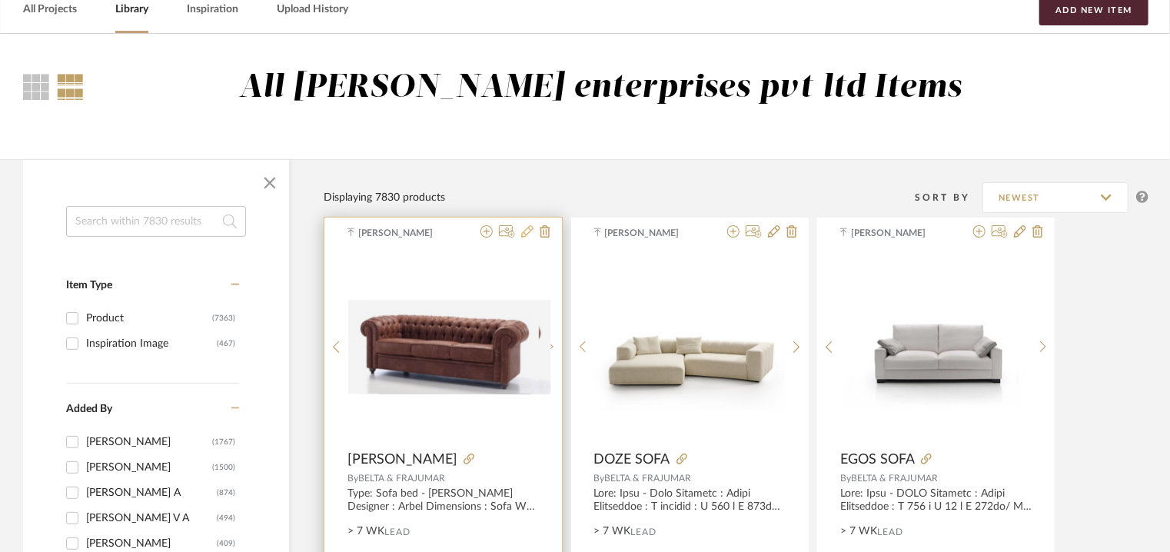
click at [526, 227] on icon at bounding box center [527, 231] width 12 height 12
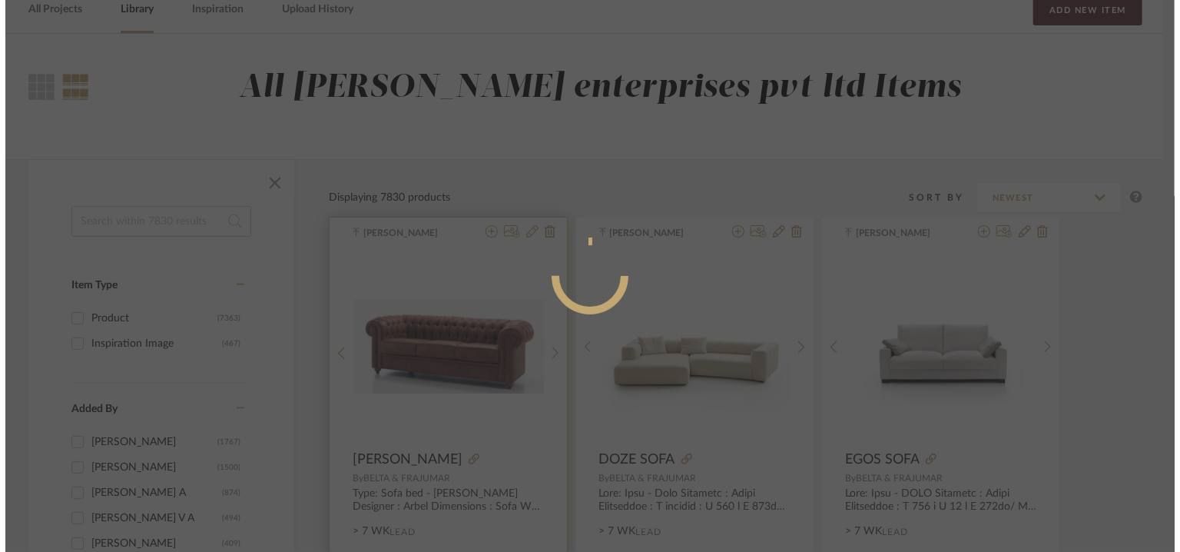
scroll to position [0, 0]
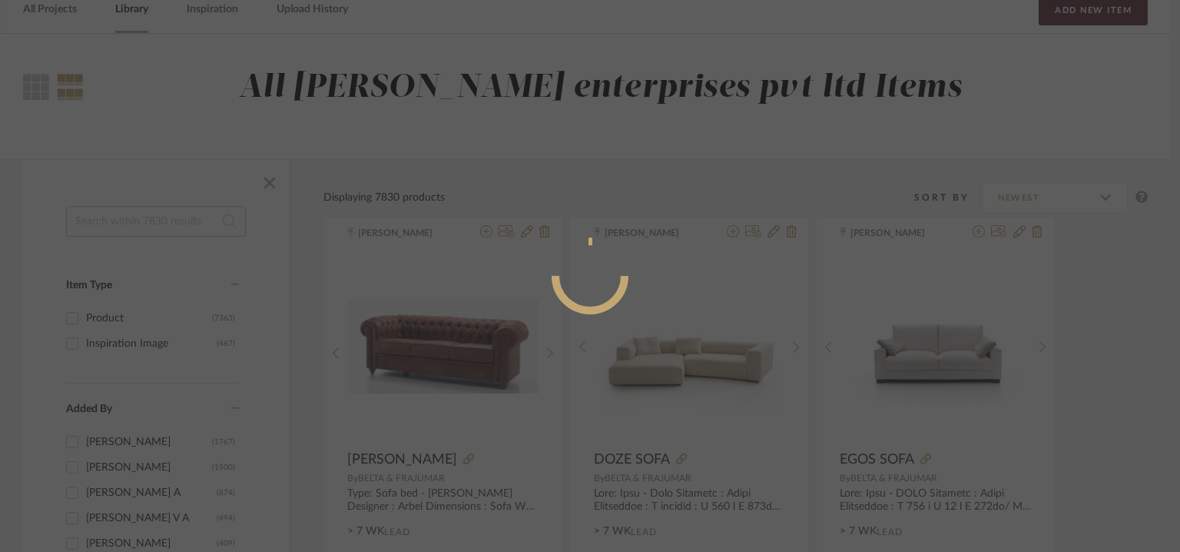
radio input "true"
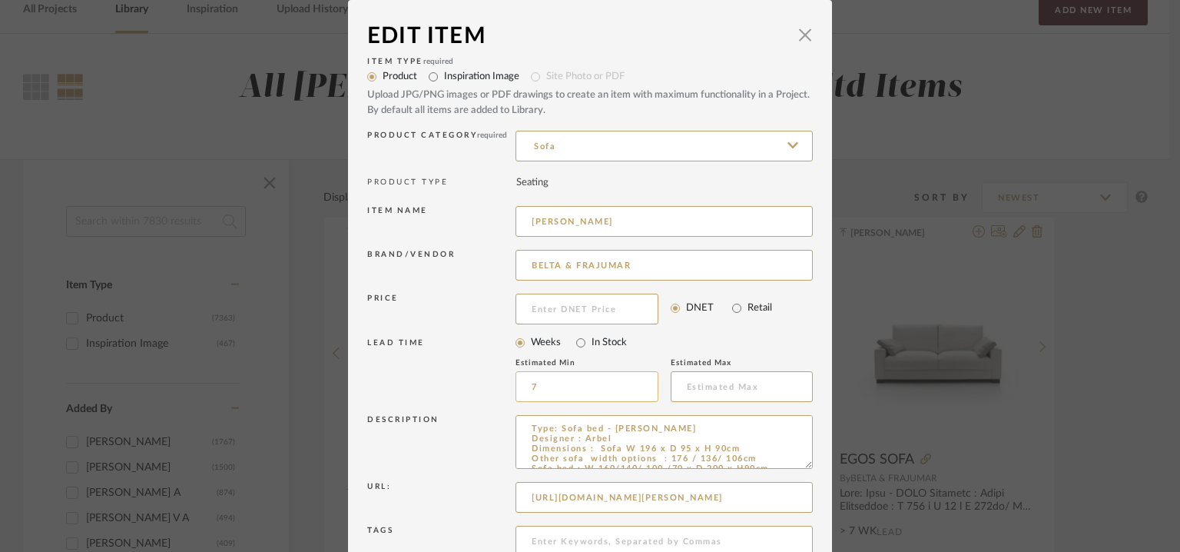
scroll to position [148, 0]
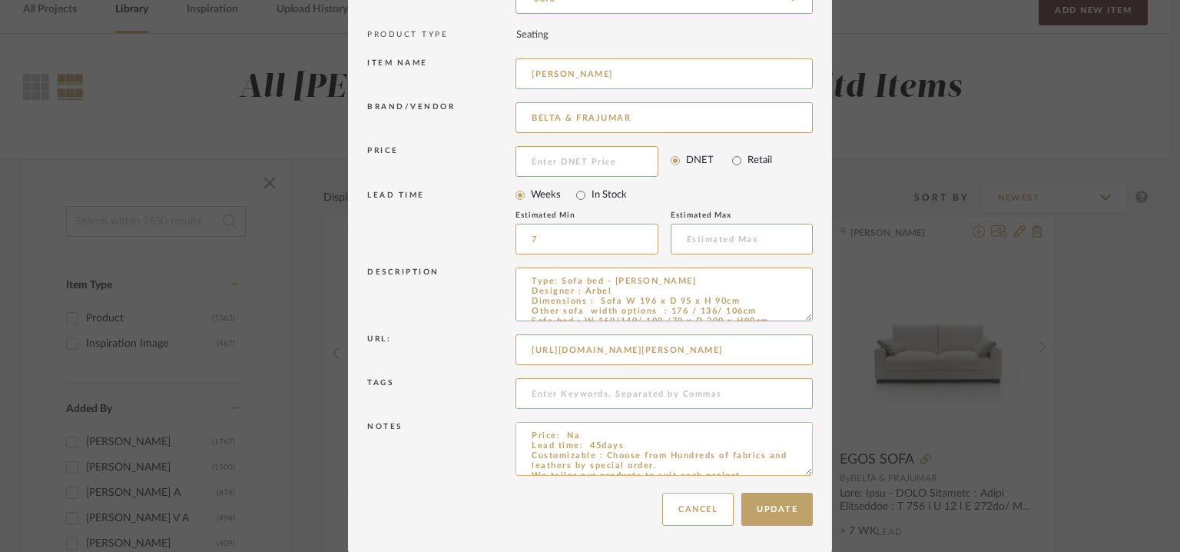
click at [609, 434] on textarea "Price: Na Lead time: 45days Customizable : Choose from Hundreds of fabrics and …" at bounding box center [664, 449] width 297 height 54
type textarea "Price: Na. Minimum order quantities apply. Lead time: 45days Customizable : Cho…"
click at [781, 516] on button "Update" at bounding box center [777, 509] width 71 height 33
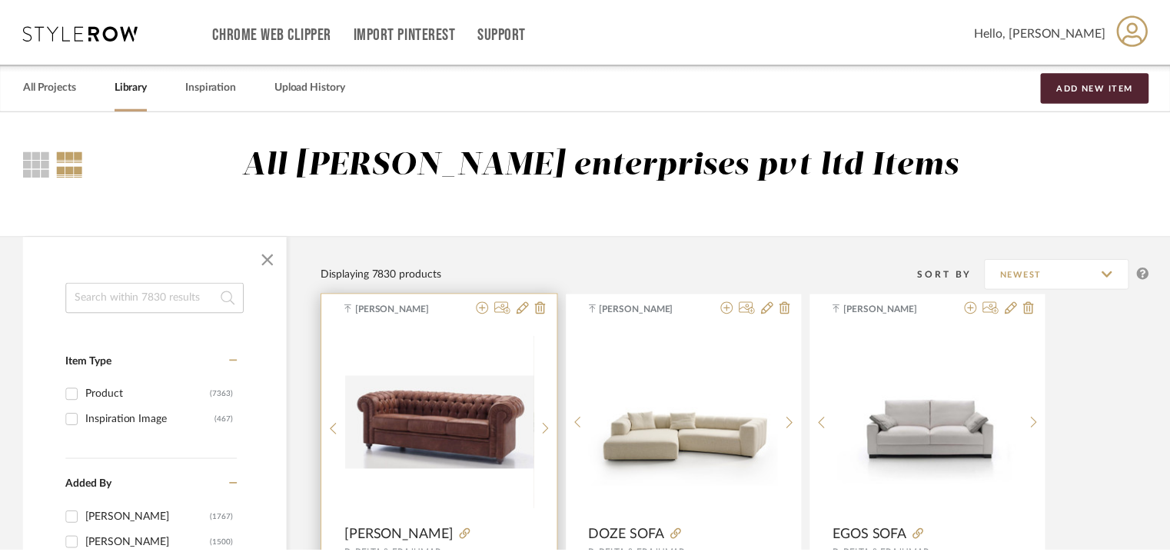
scroll to position [77, 0]
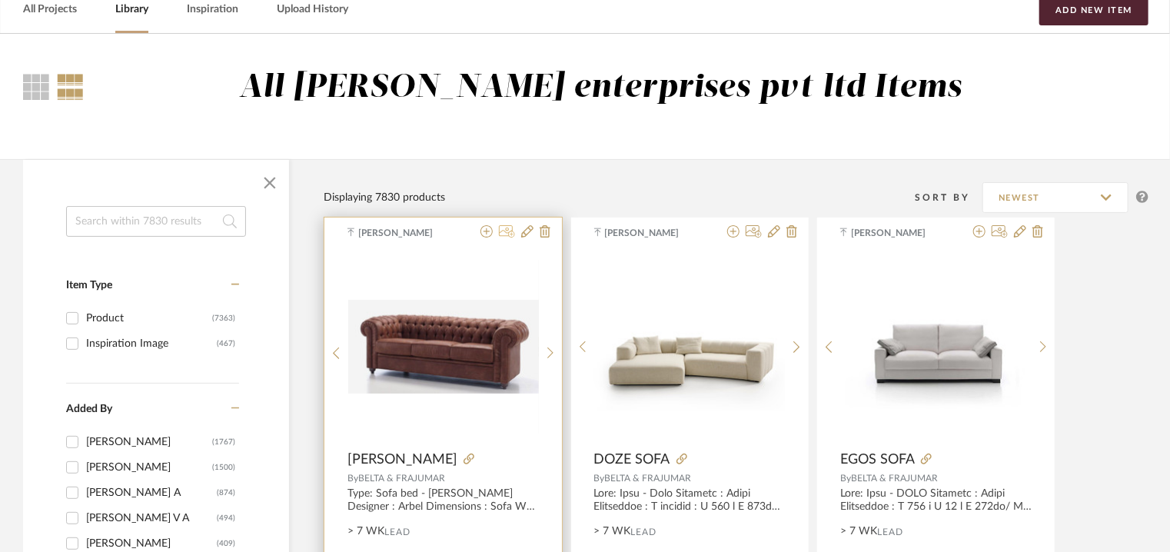
click at [510, 231] on icon at bounding box center [507, 231] width 16 height 12
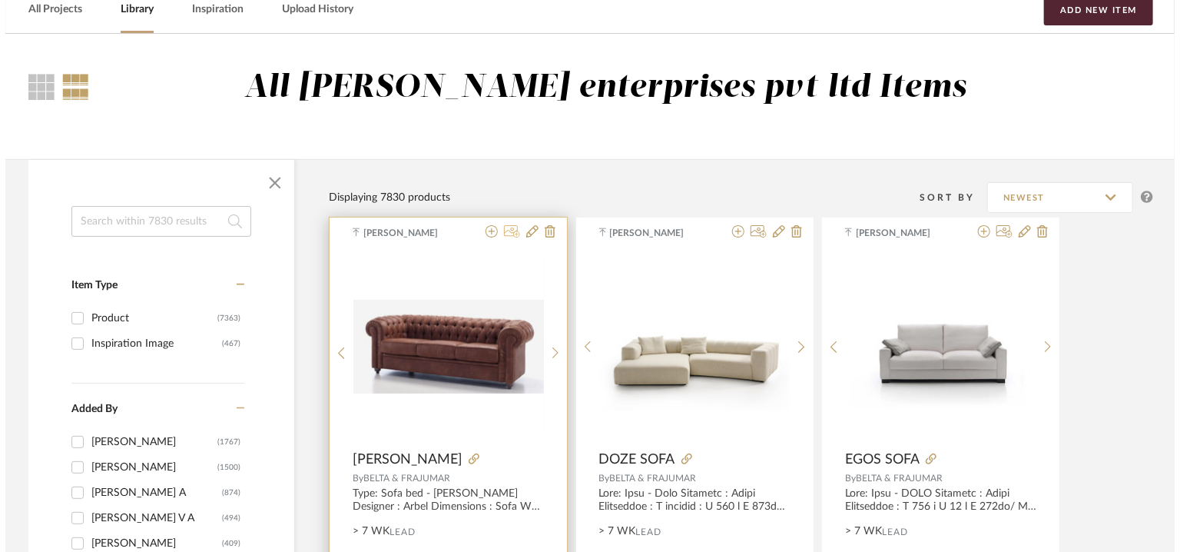
scroll to position [0, 0]
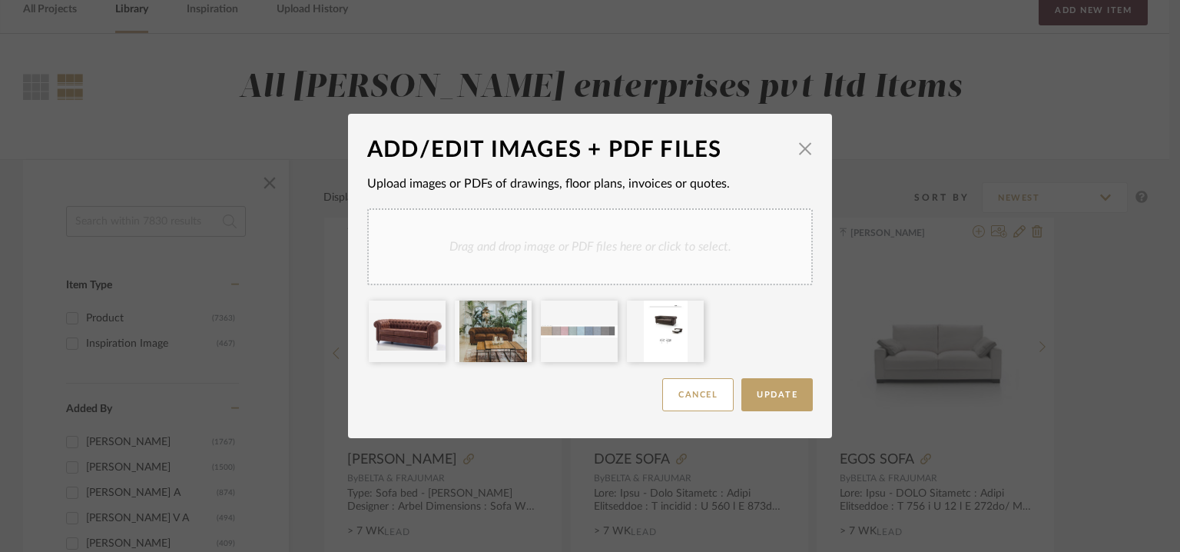
click at [581, 238] on div "Drag and drop image or PDF files here or click to select." at bounding box center [590, 246] width 446 height 77
click at [688, 251] on div "Drag and drop image or PDF files here or click to select." at bounding box center [590, 246] width 446 height 77
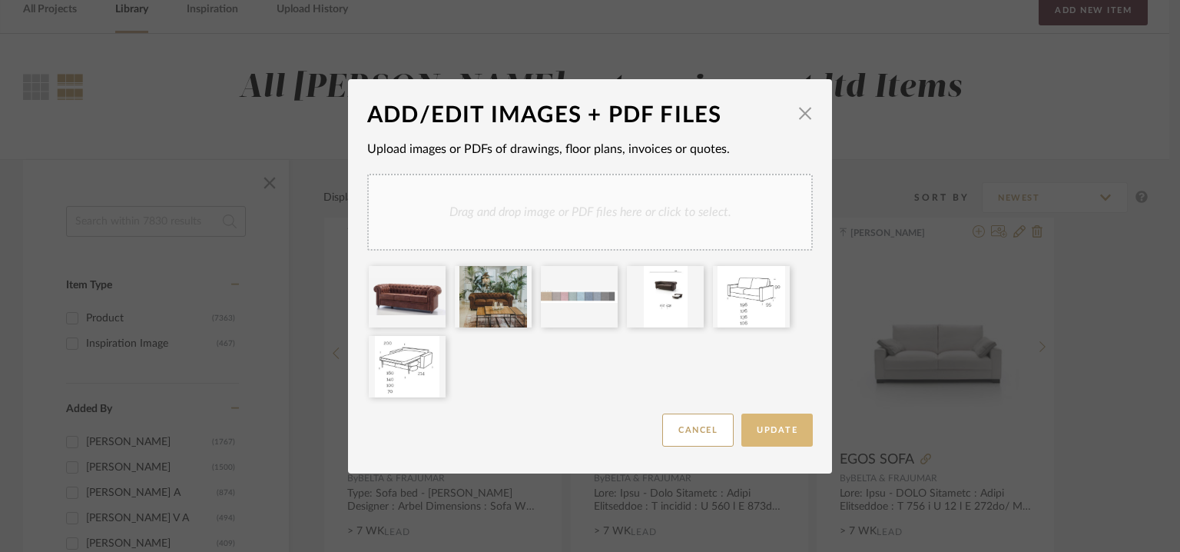
click at [784, 420] on button "Update" at bounding box center [777, 429] width 71 height 33
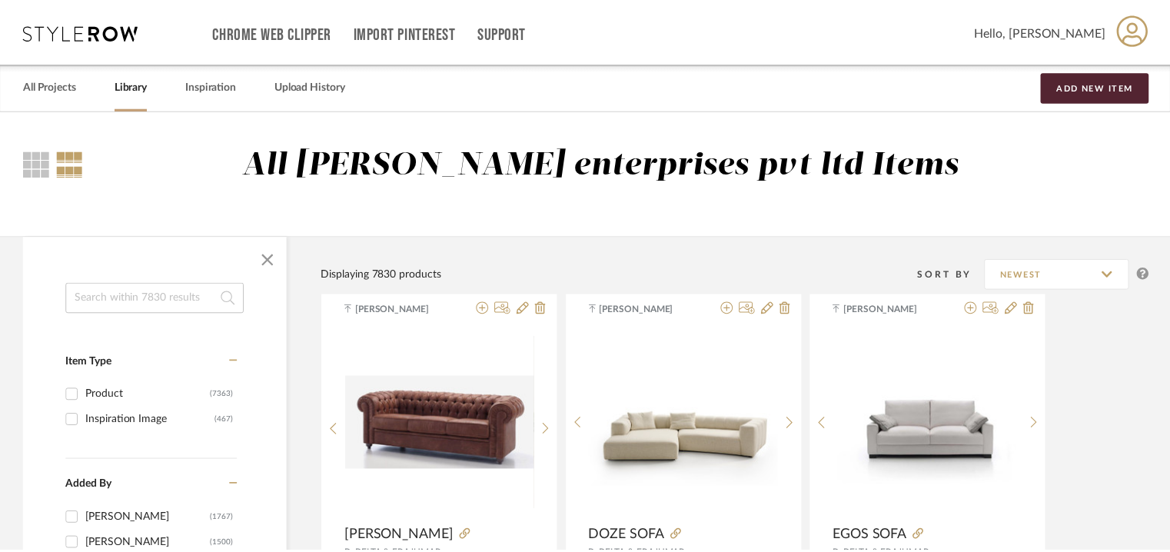
scroll to position [77, 0]
